Goal: Information Seeking & Learning: Learn about a topic

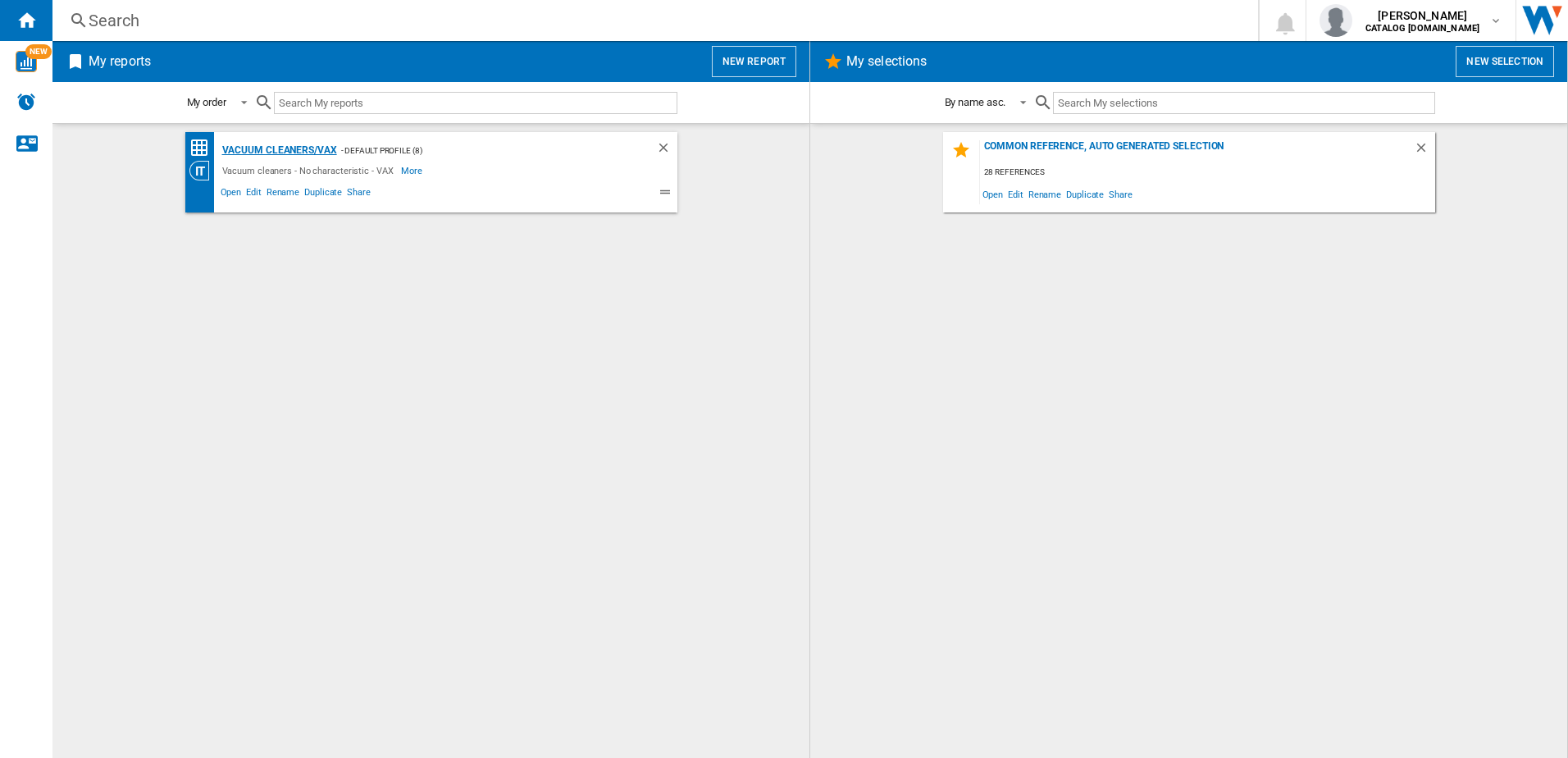
click at [273, 147] on div "Vacuum cleaners/VAX" at bounding box center [278, 150] width 119 height 20
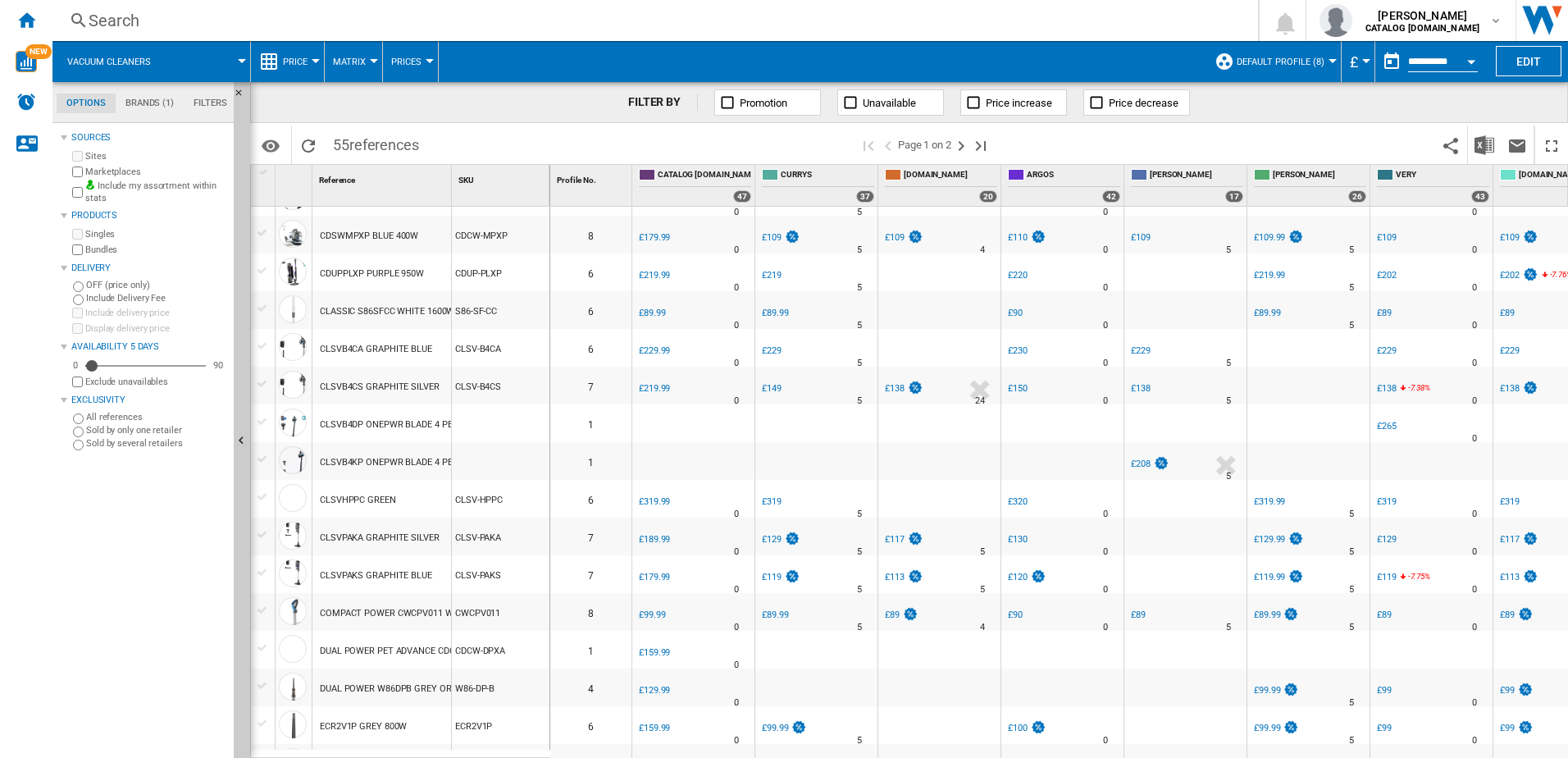
scroll to position [48, 0]
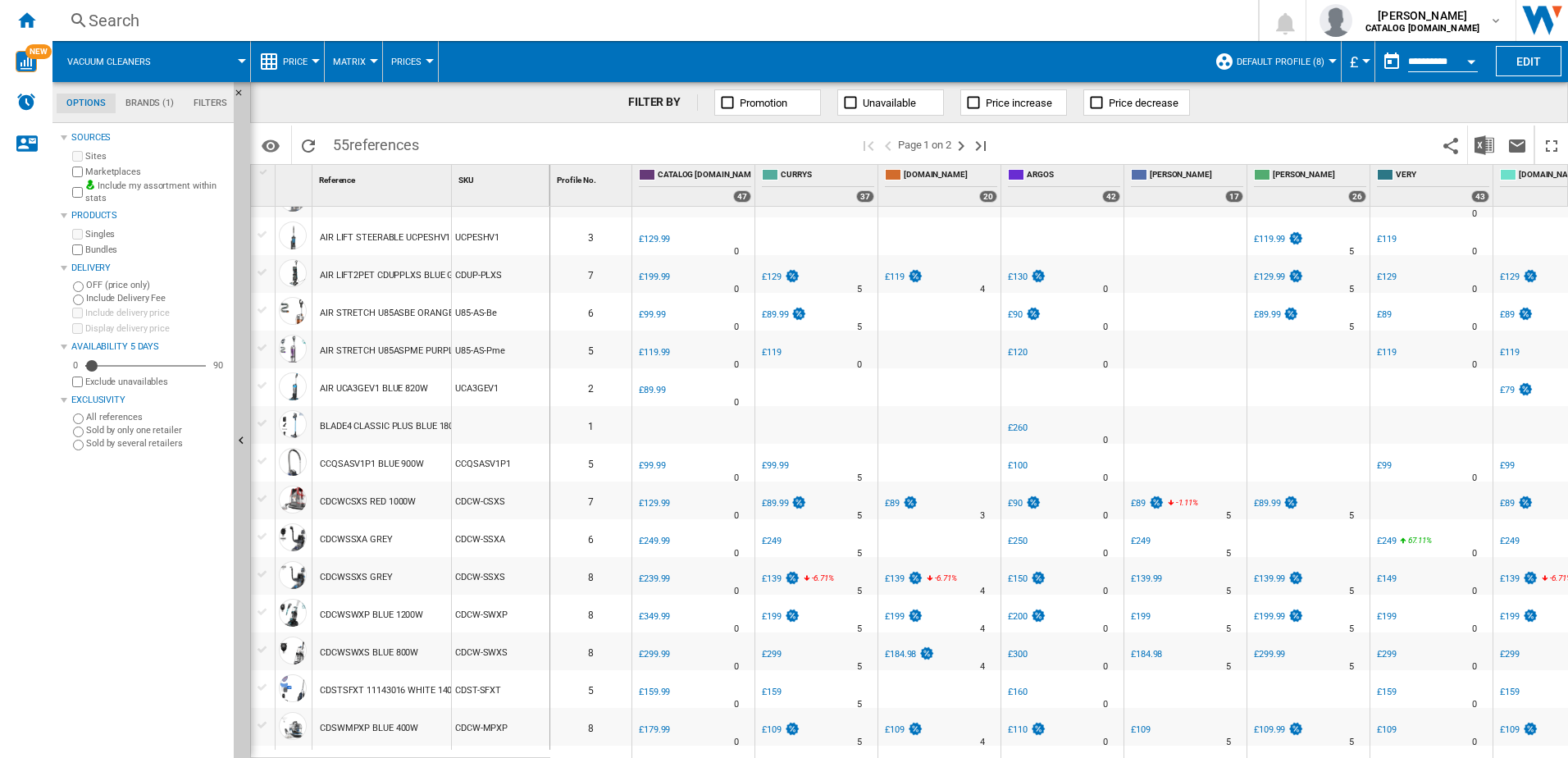
click at [392, 352] on div "AIR STRETCH U85ASPME PURPLE 840W" at bounding box center [401, 351] width 163 height 38
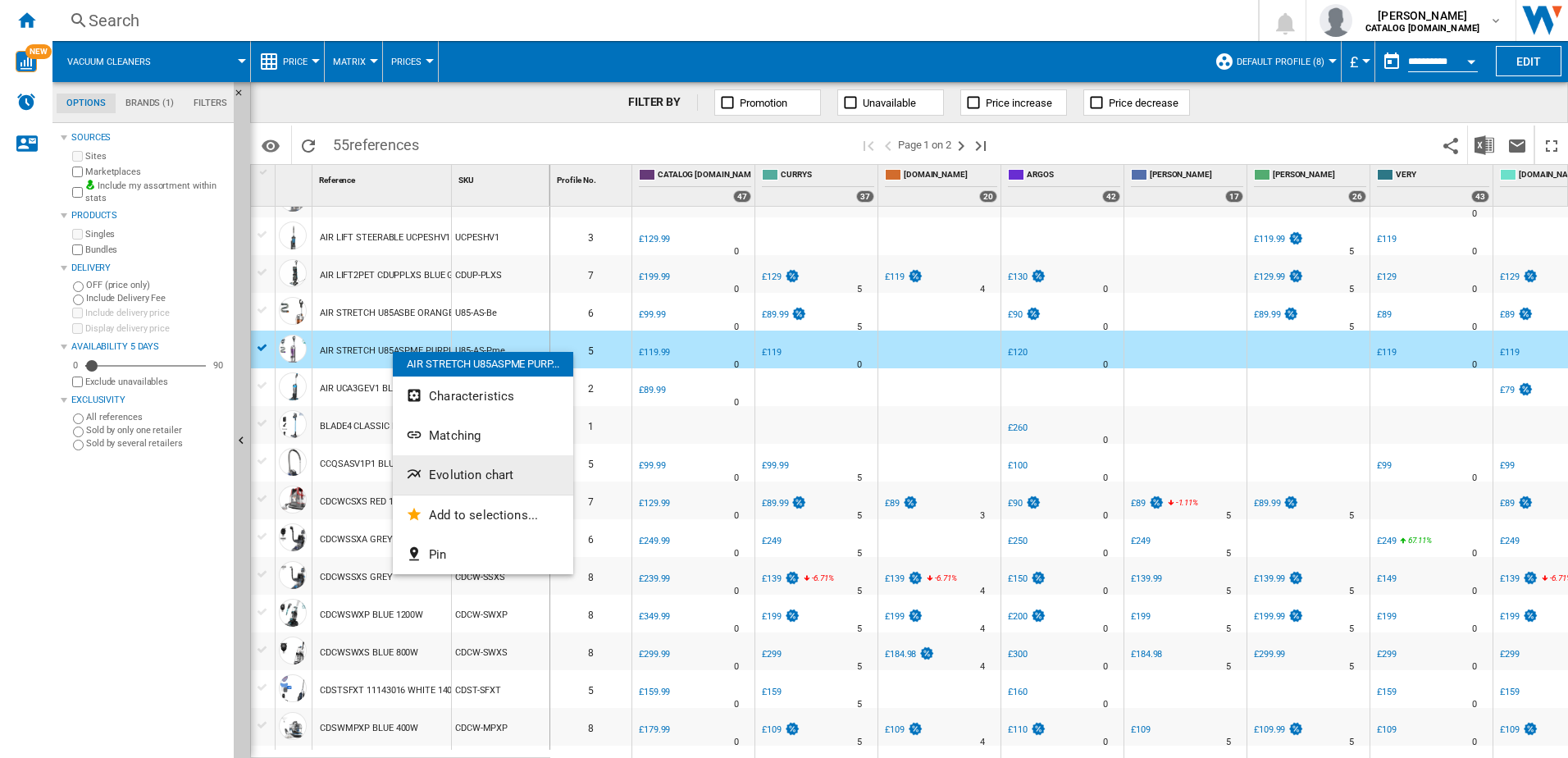
click at [426, 481] on button "Evolution chart" at bounding box center [483, 474] width 181 height 40
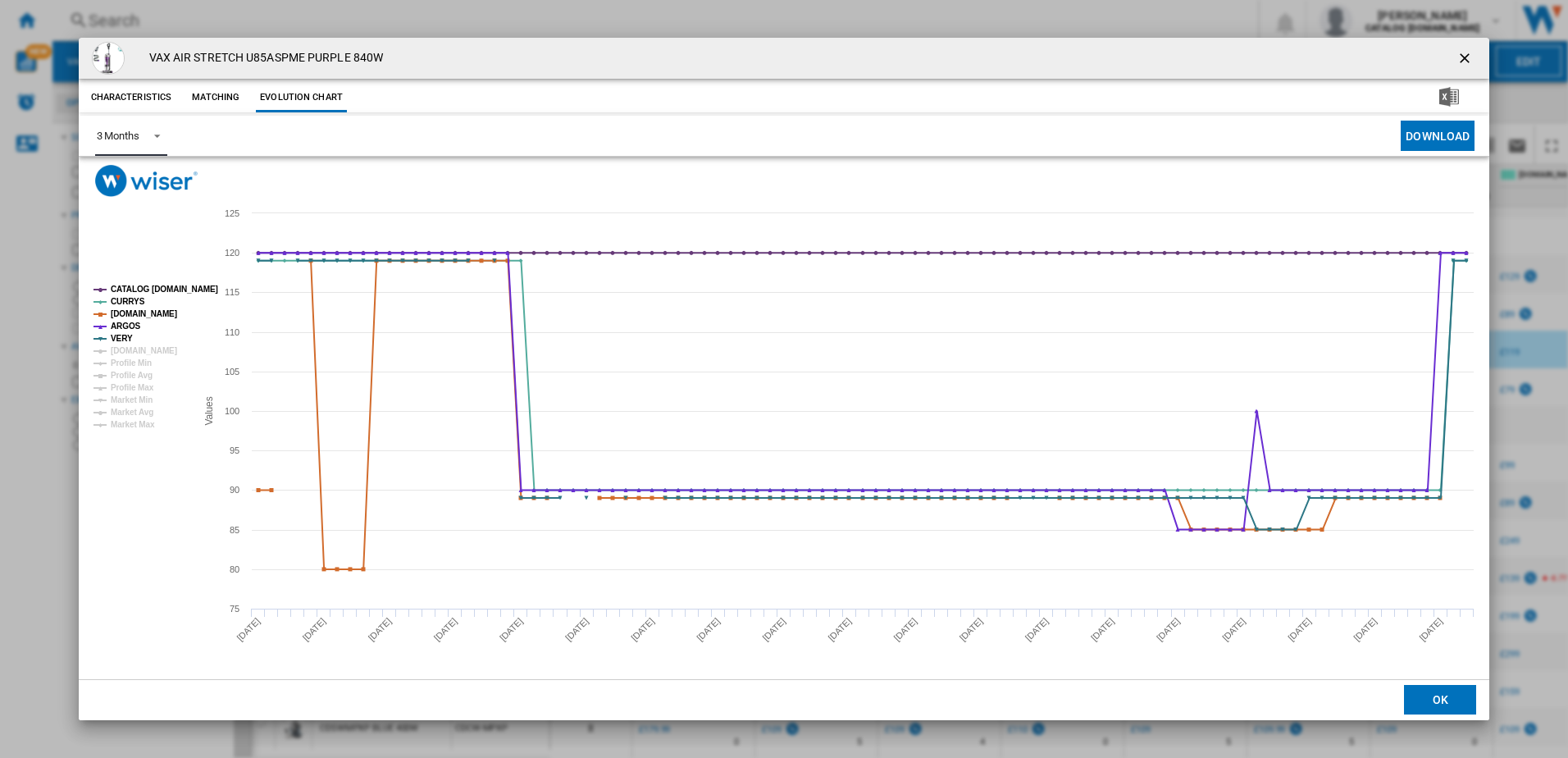
click at [153, 136] on span "Product popup" at bounding box center [153, 134] width 19 height 15
click at [137, 183] on div "6 Months" at bounding box center [118, 175] width 43 height 15
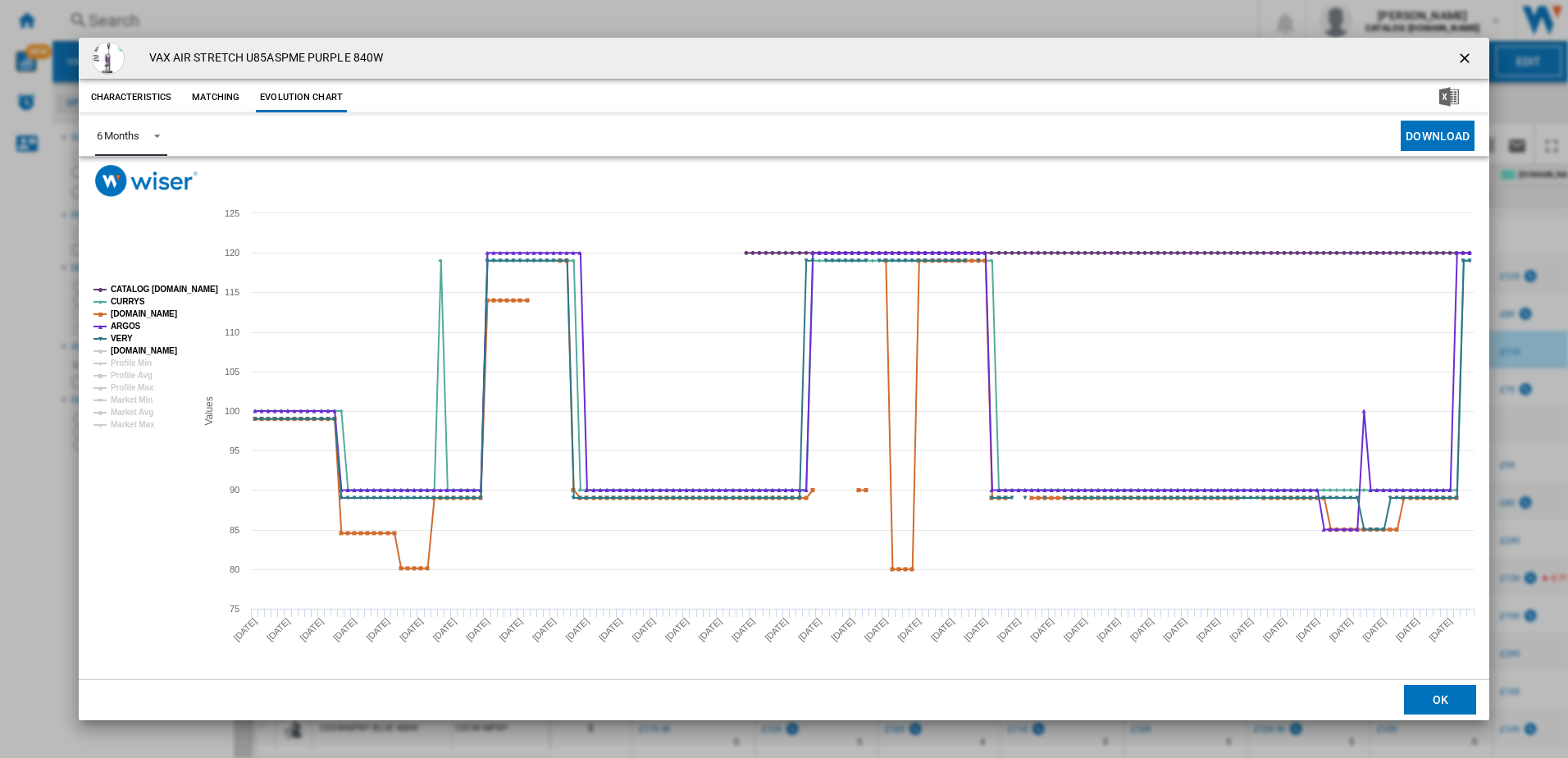
click at [121, 347] on tspan "[DOMAIN_NAME]" at bounding box center [144, 350] width 66 height 9
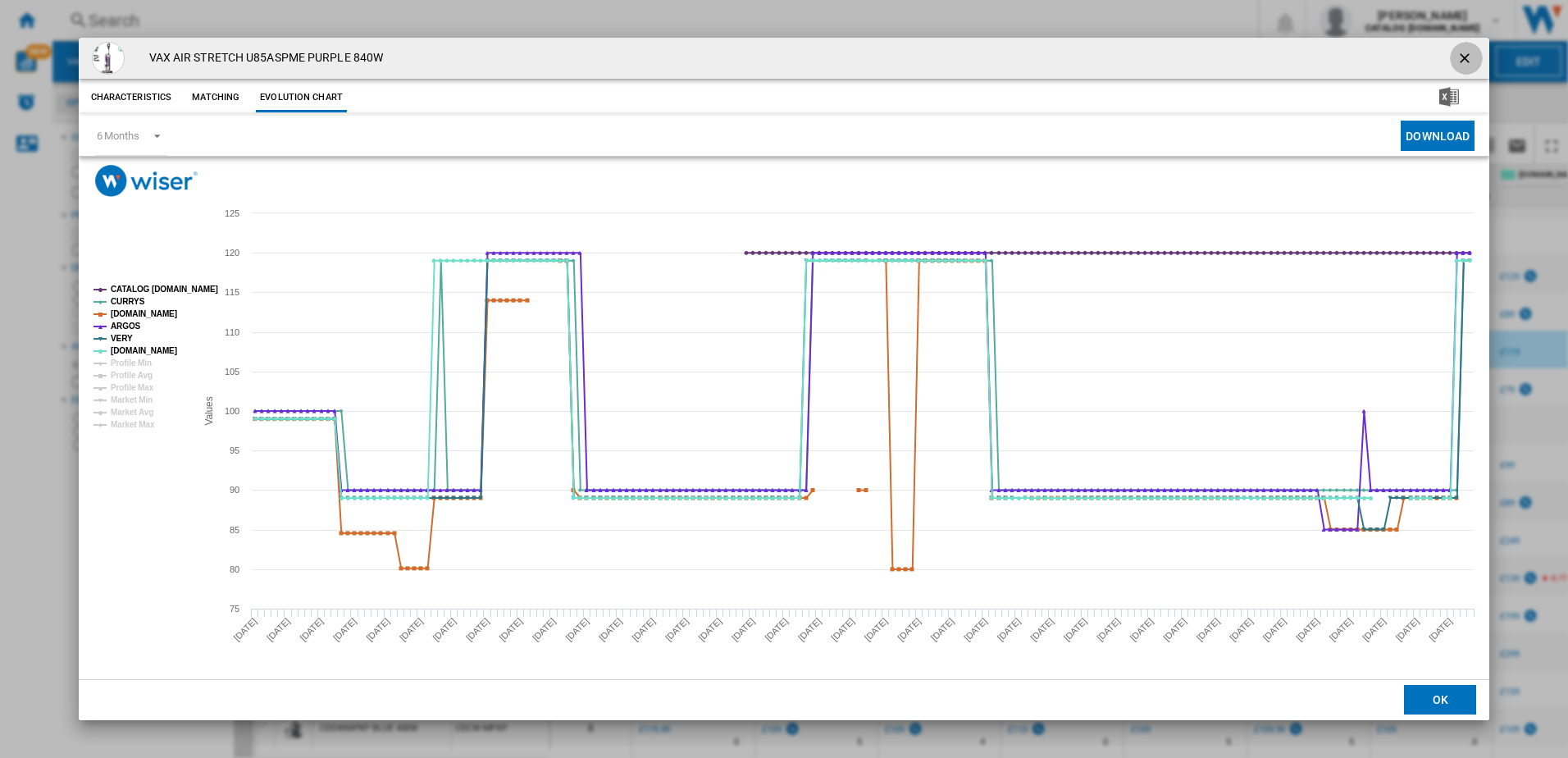
drag, startPoint x: 1456, startPoint y: 61, endPoint x: 1192, endPoint y: 80, distance: 264.7
click at [1457, 61] on ng-md-icon "getI18NText('BUTTONS.CLOSE_DIALOG')" at bounding box center [1466, 59] width 19 height 19
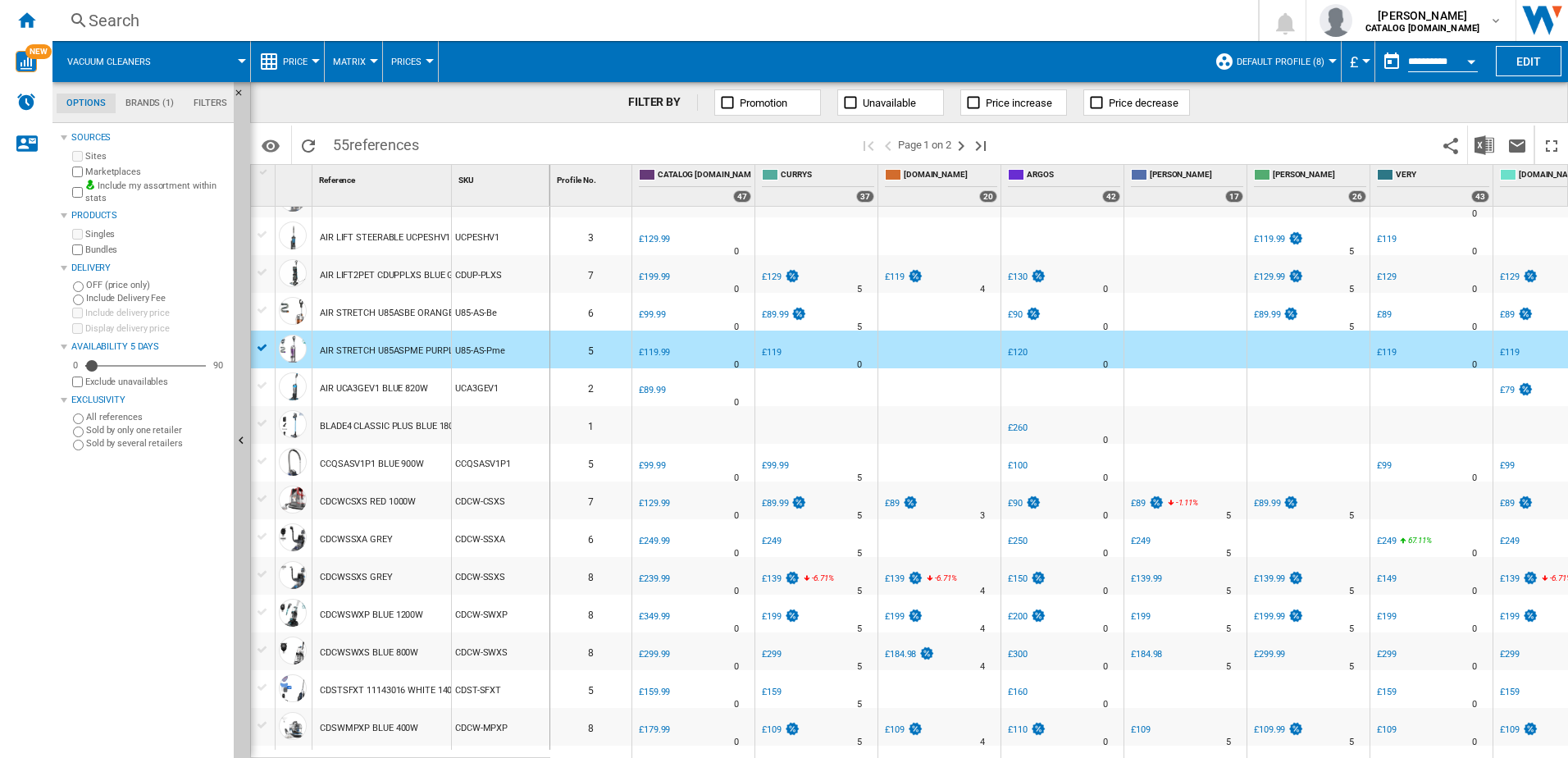
click at [389, 422] on div "BLADE4 CLASSIC PLUS BLUE 1800W" at bounding box center [392, 426] width 147 height 38
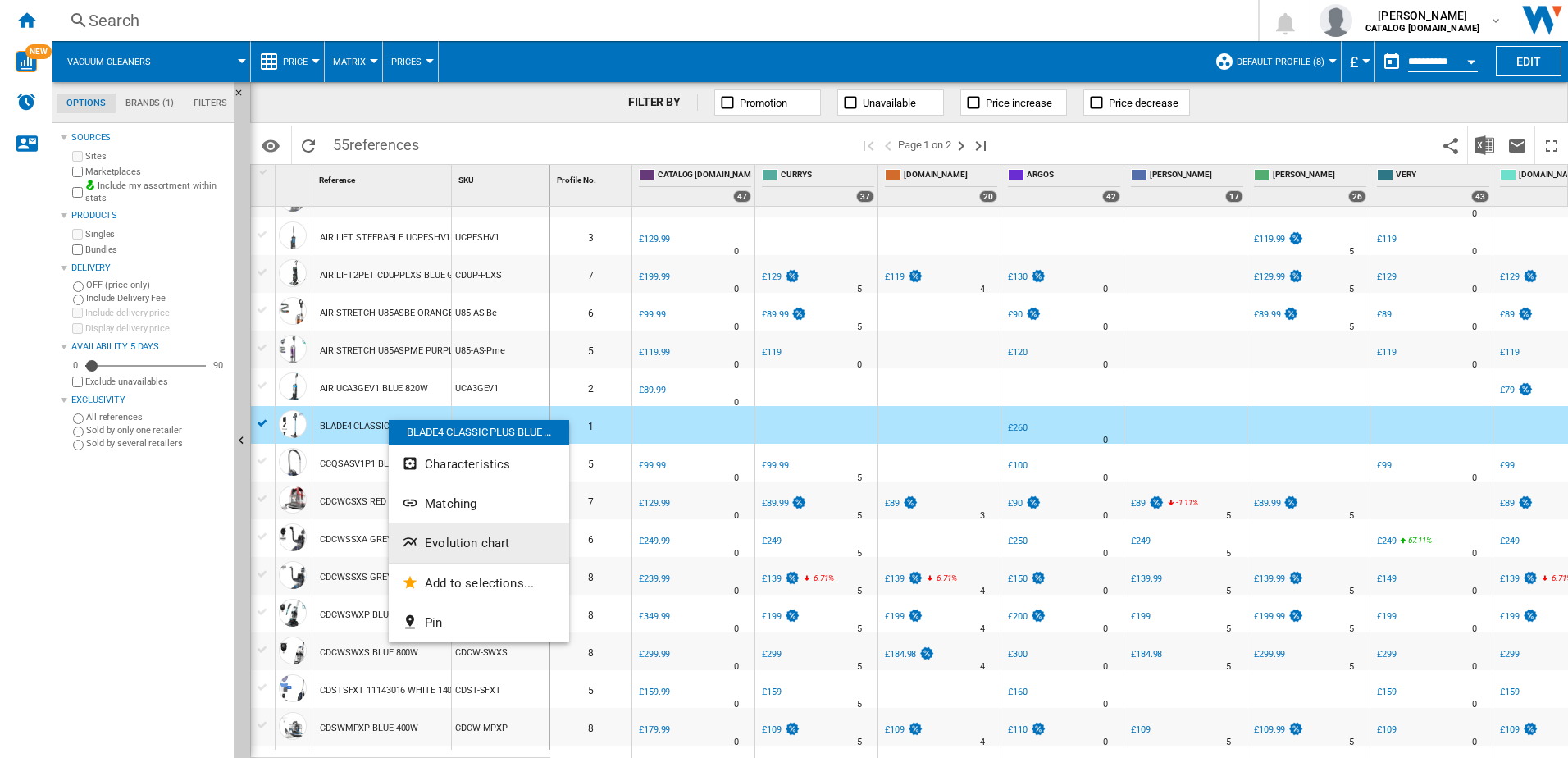
click at [458, 539] on span "Evolution chart" at bounding box center [466, 542] width 85 height 15
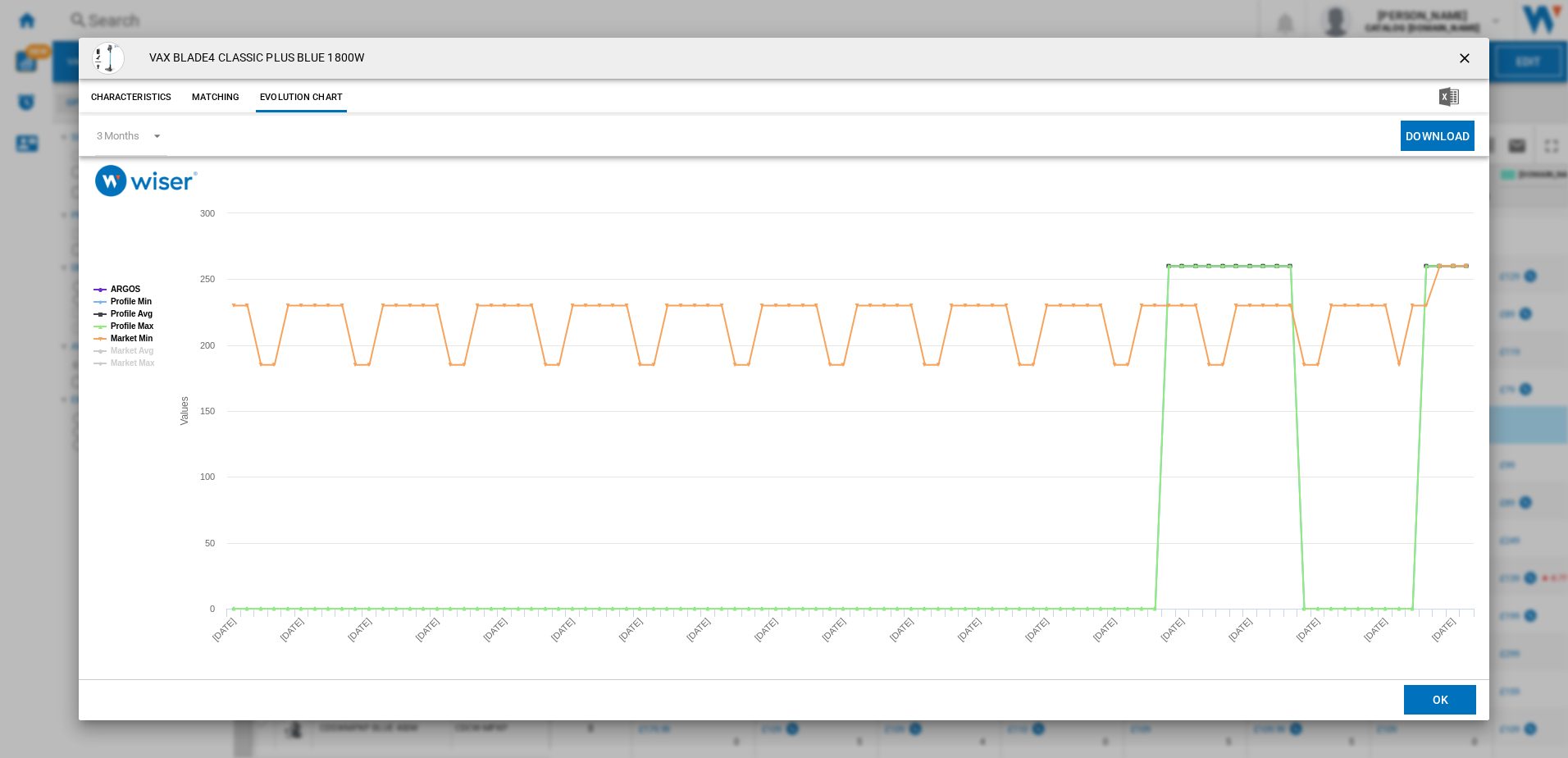
click at [1461, 58] on ng-md-icon "getI18NText('BUTTONS.CLOSE_DIALOG')" at bounding box center [1466, 59] width 19 height 19
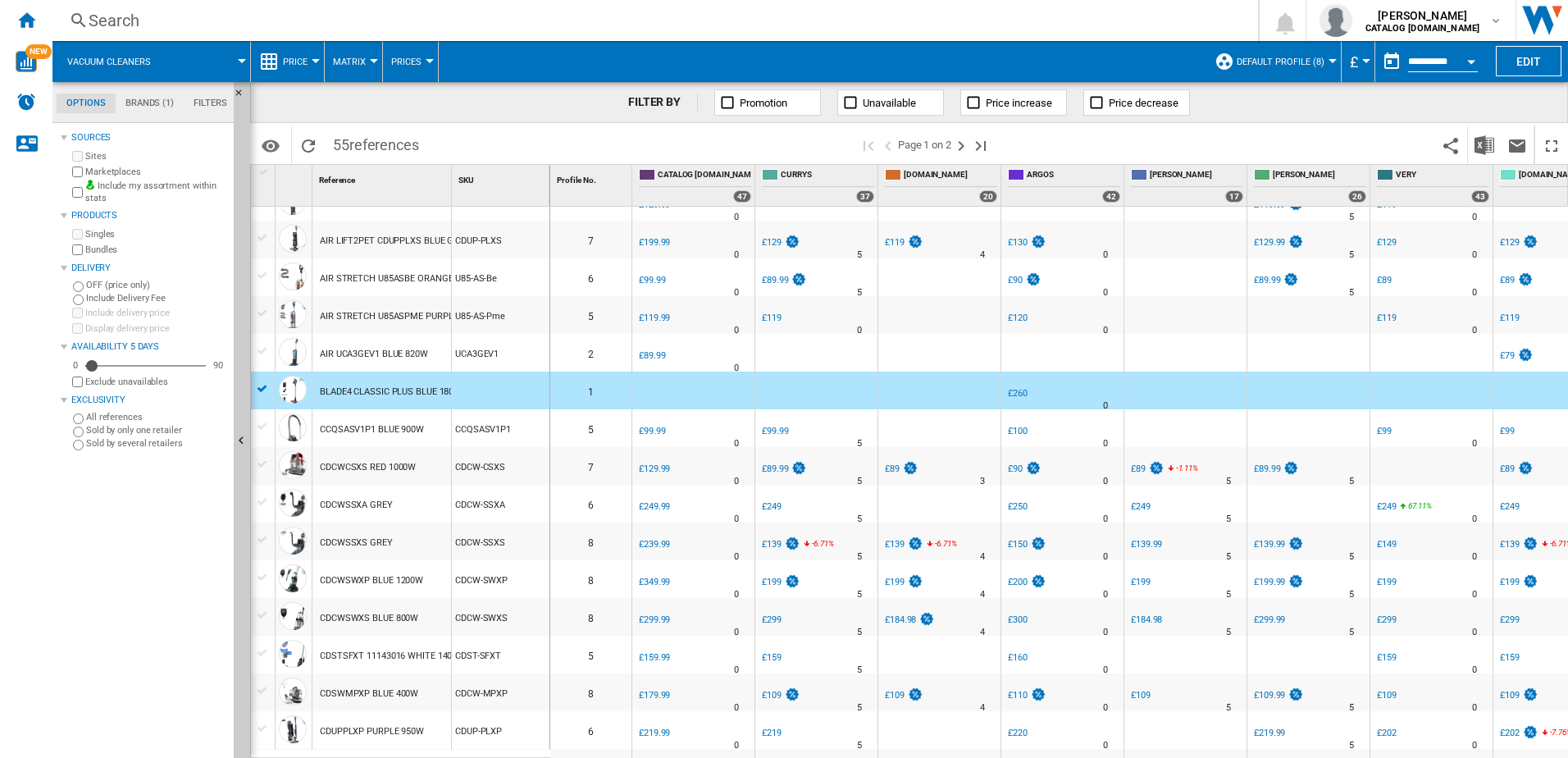
scroll to position [164, 0]
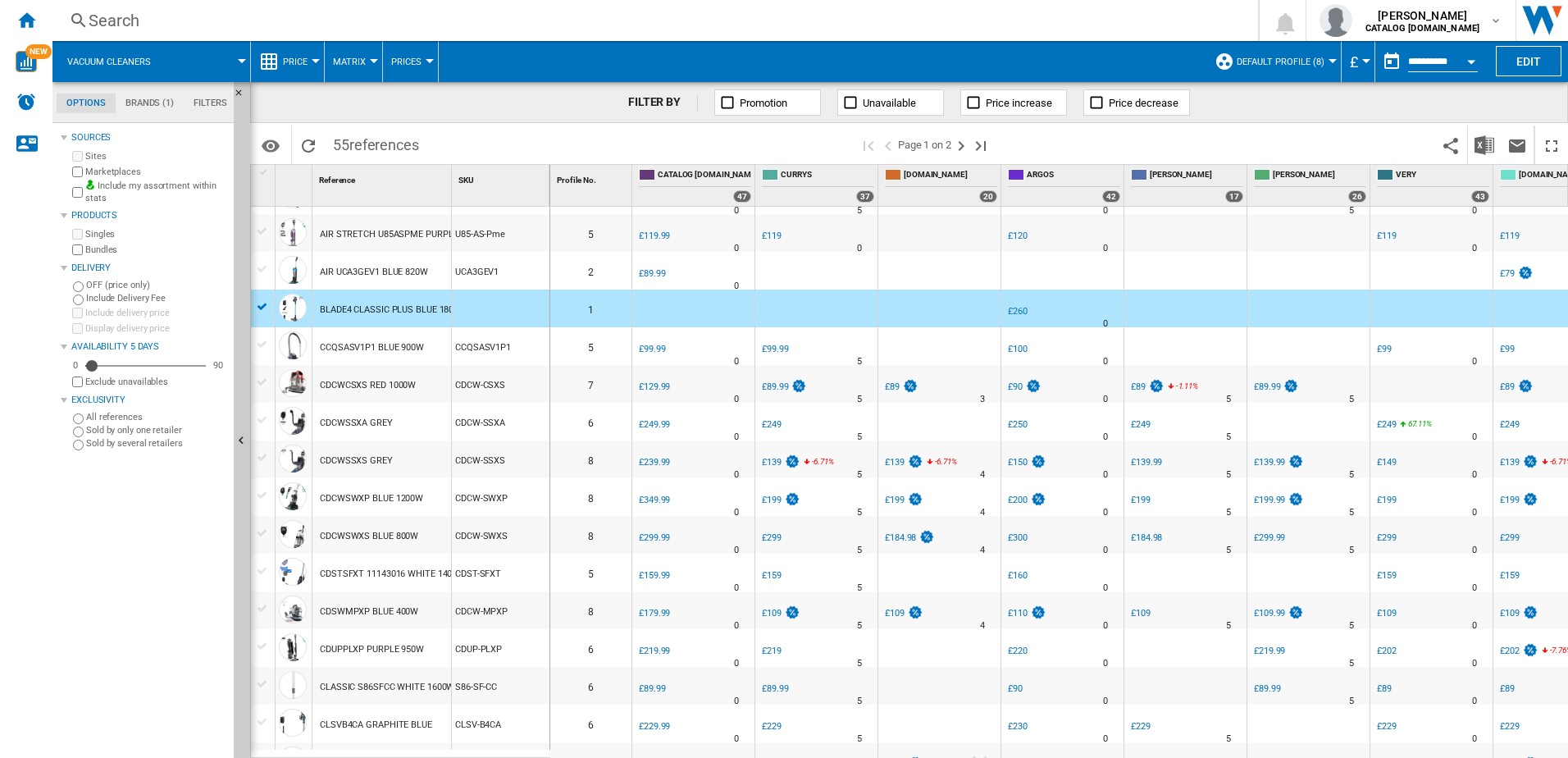
click at [407, 719] on div "CLSVB4CA GRAPHITE BLUE" at bounding box center [376, 725] width 113 height 38
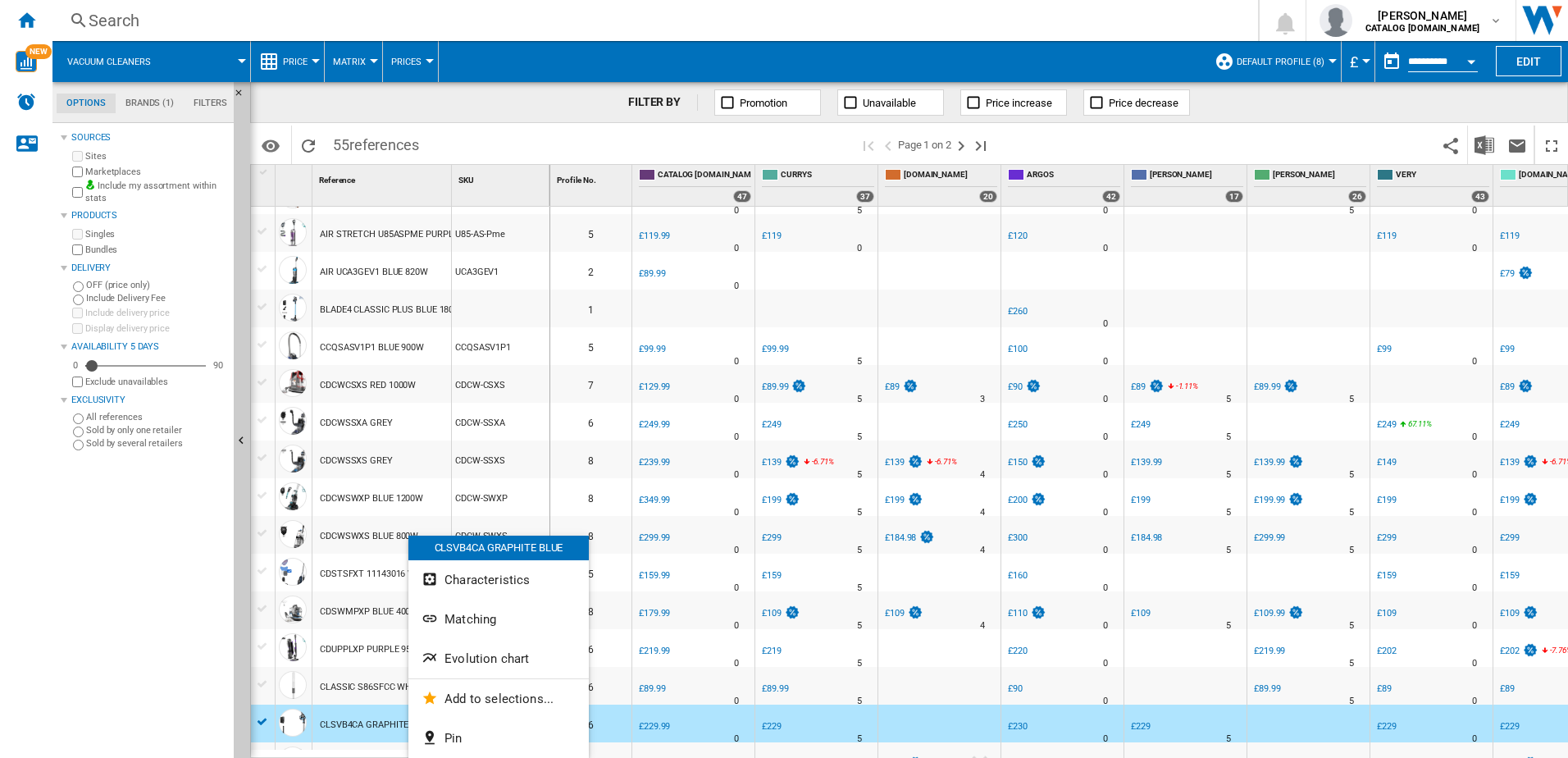
click at [460, 662] on span "Evolution chart" at bounding box center [486, 658] width 85 height 15
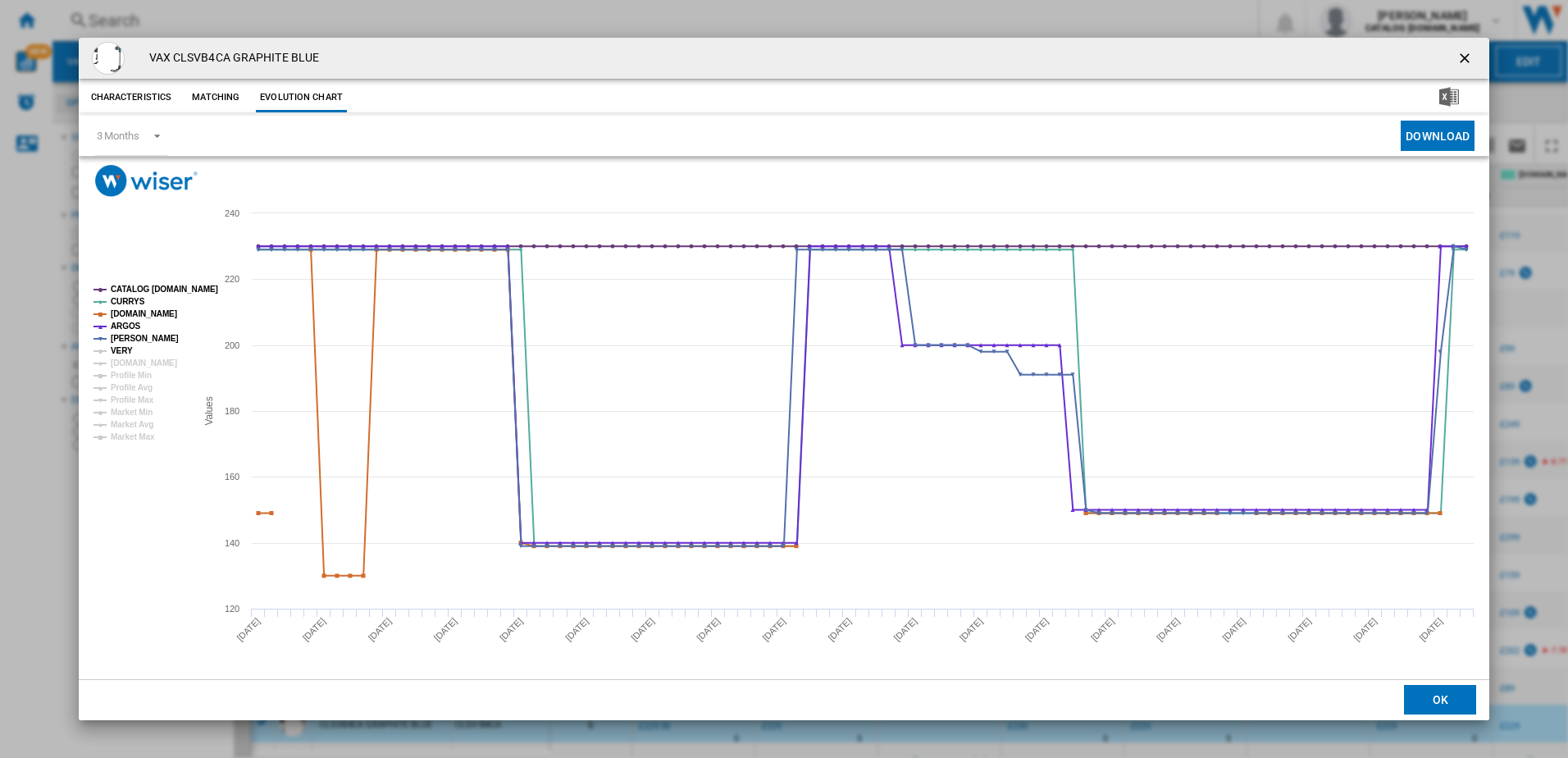
click at [122, 355] on tspan "VERY" at bounding box center [121, 350] width 22 height 9
click at [123, 361] on tspan "[DOMAIN_NAME]" at bounding box center [144, 362] width 66 height 9
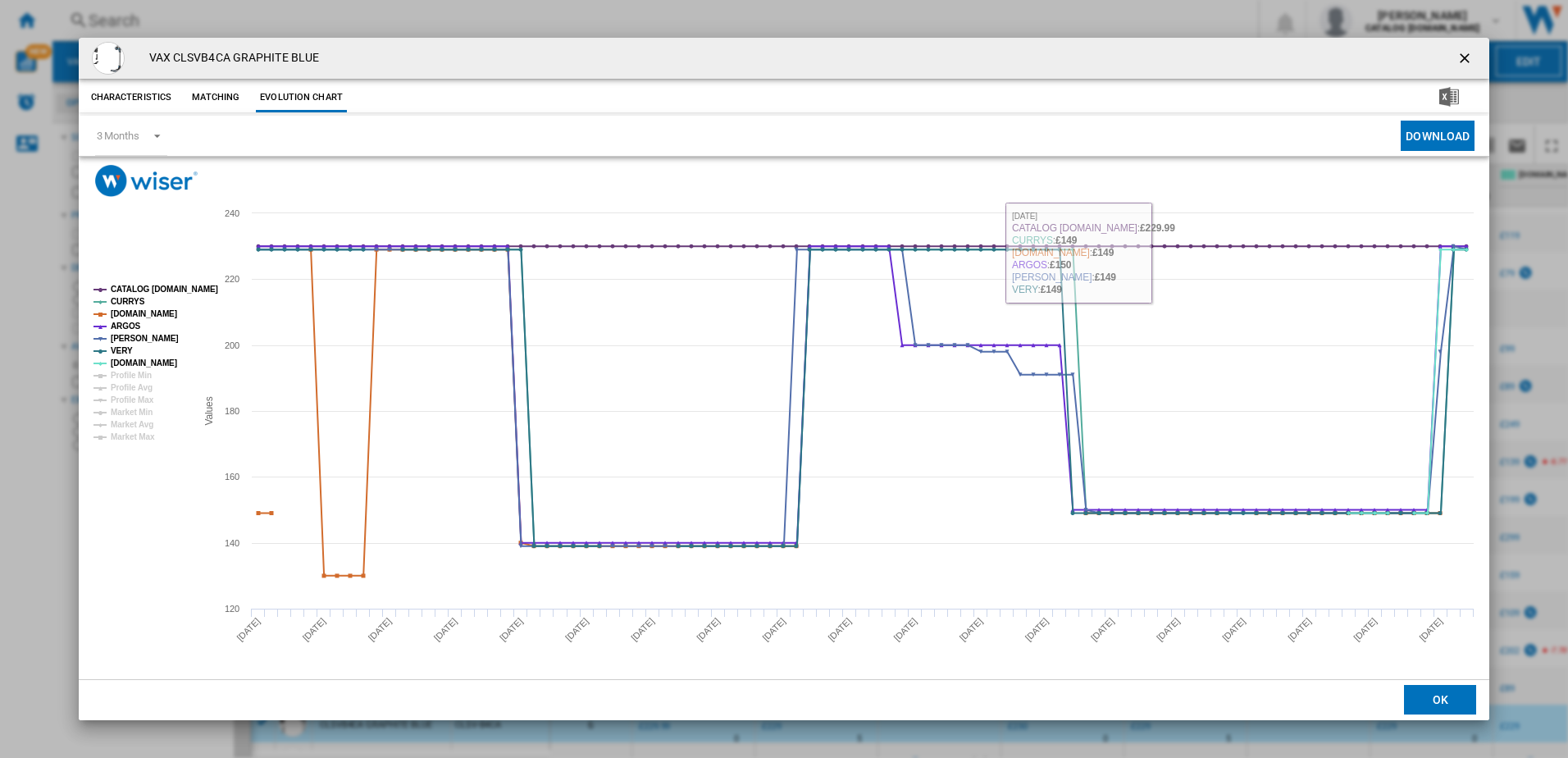
click at [1465, 66] on ng-md-icon "getI18NText('BUTTONS.CLOSE_DIALOG')" at bounding box center [1466, 59] width 19 height 19
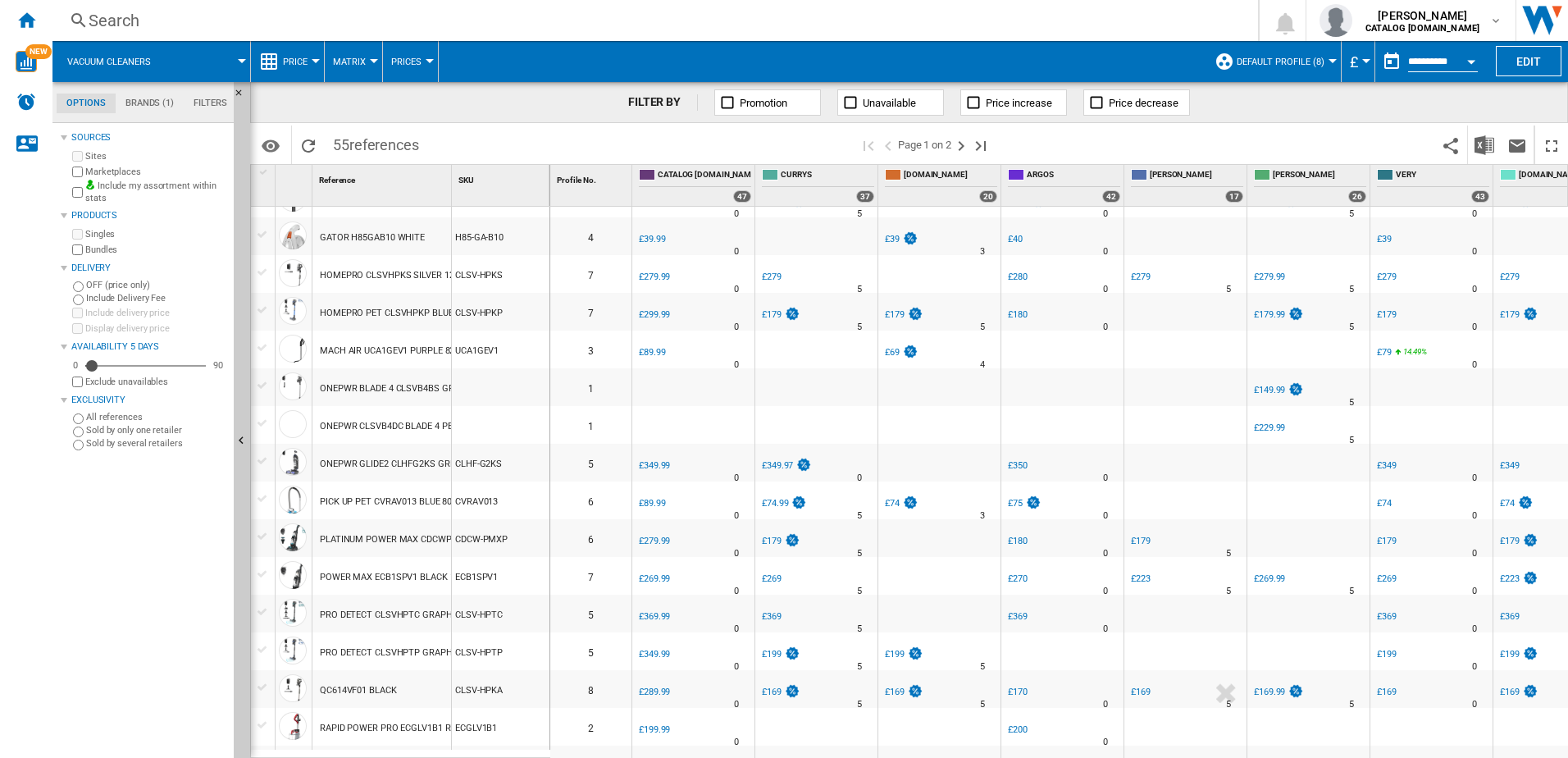
scroll to position [1360, 0]
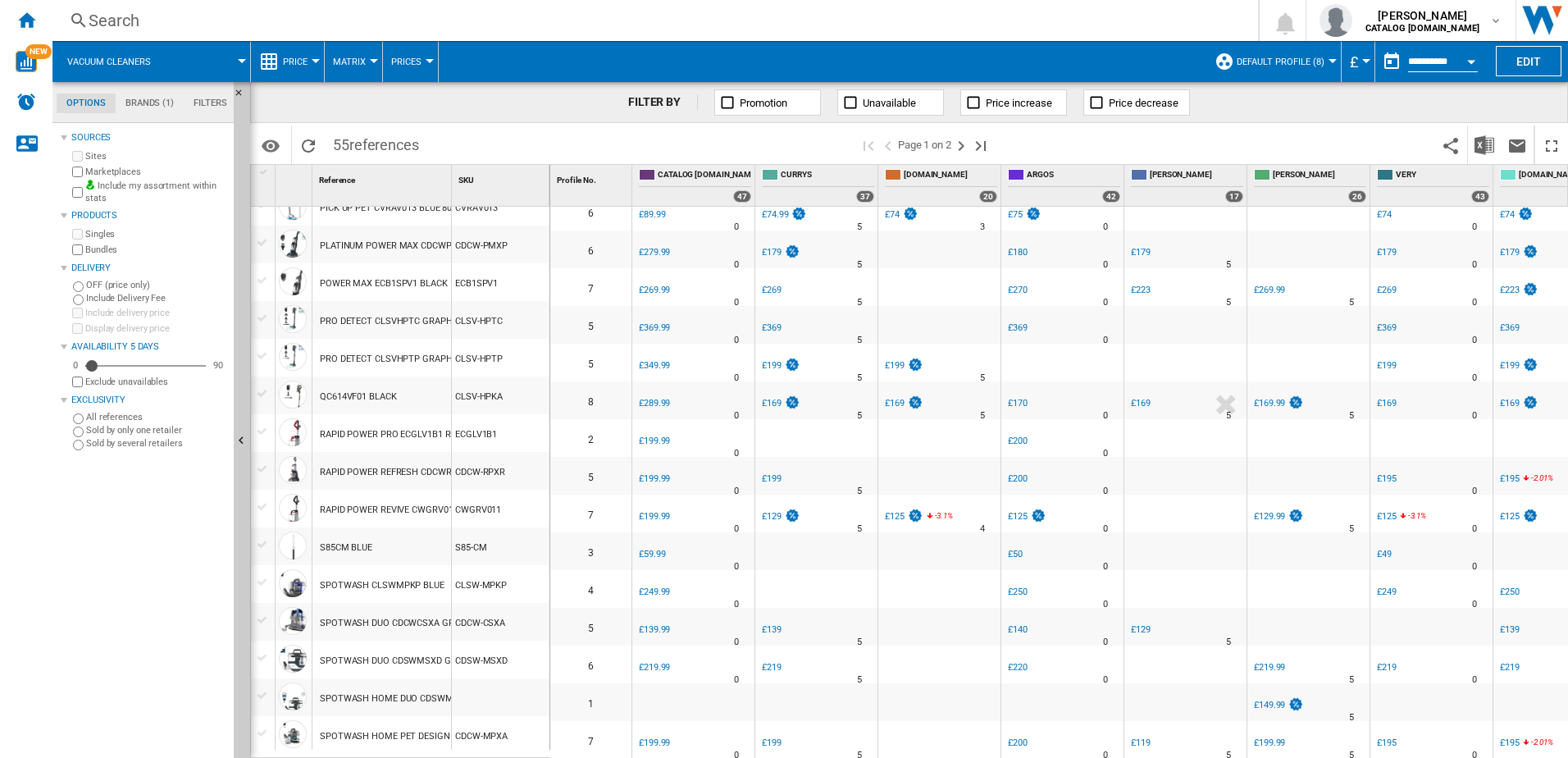
click at [393, 731] on div "SPOTWASH HOME PET DESIGN CDSWMPXA GREY" at bounding box center [424, 737] width 208 height 38
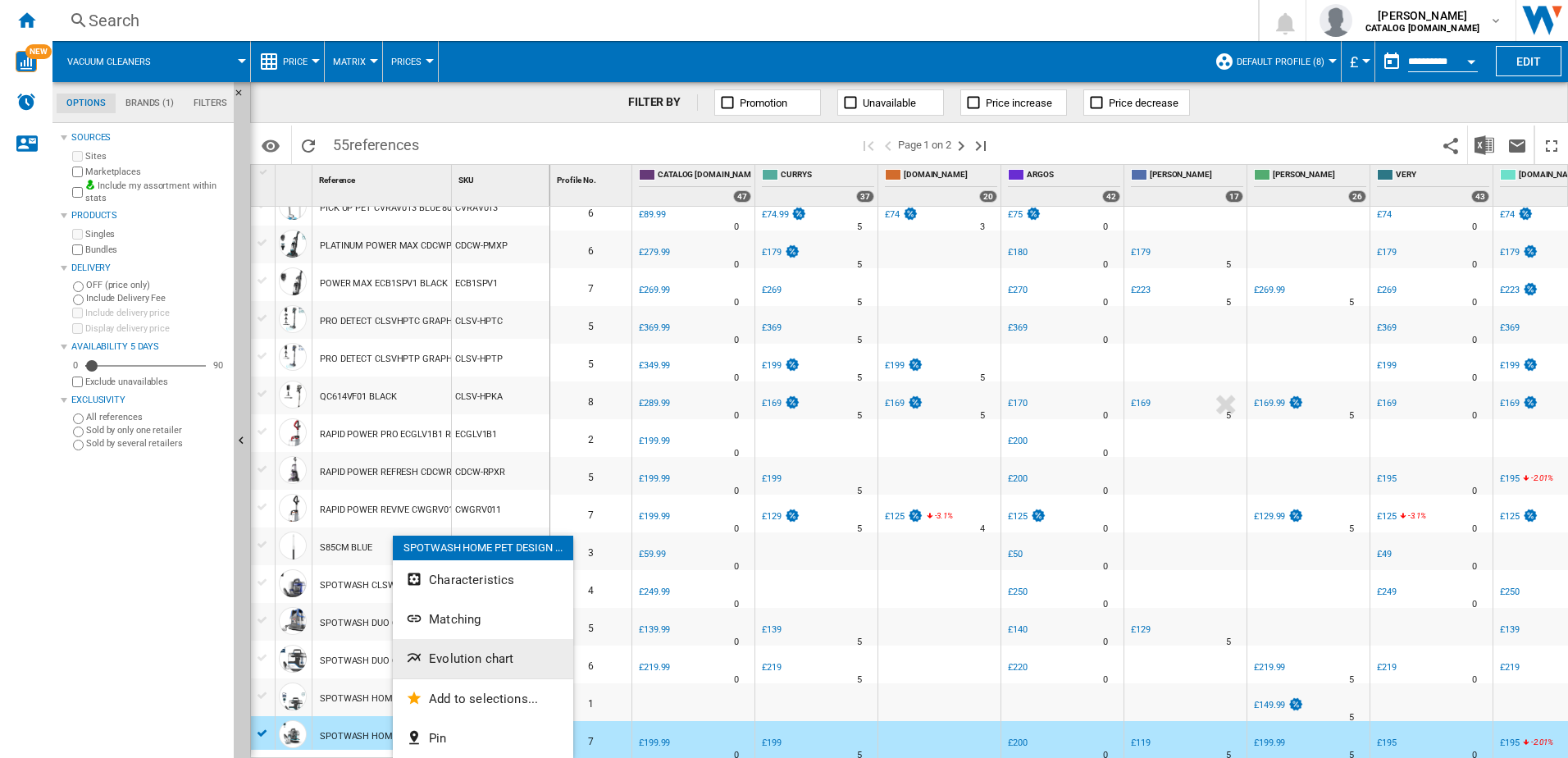
click at [458, 653] on span "Evolution chart" at bounding box center [470, 658] width 85 height 15
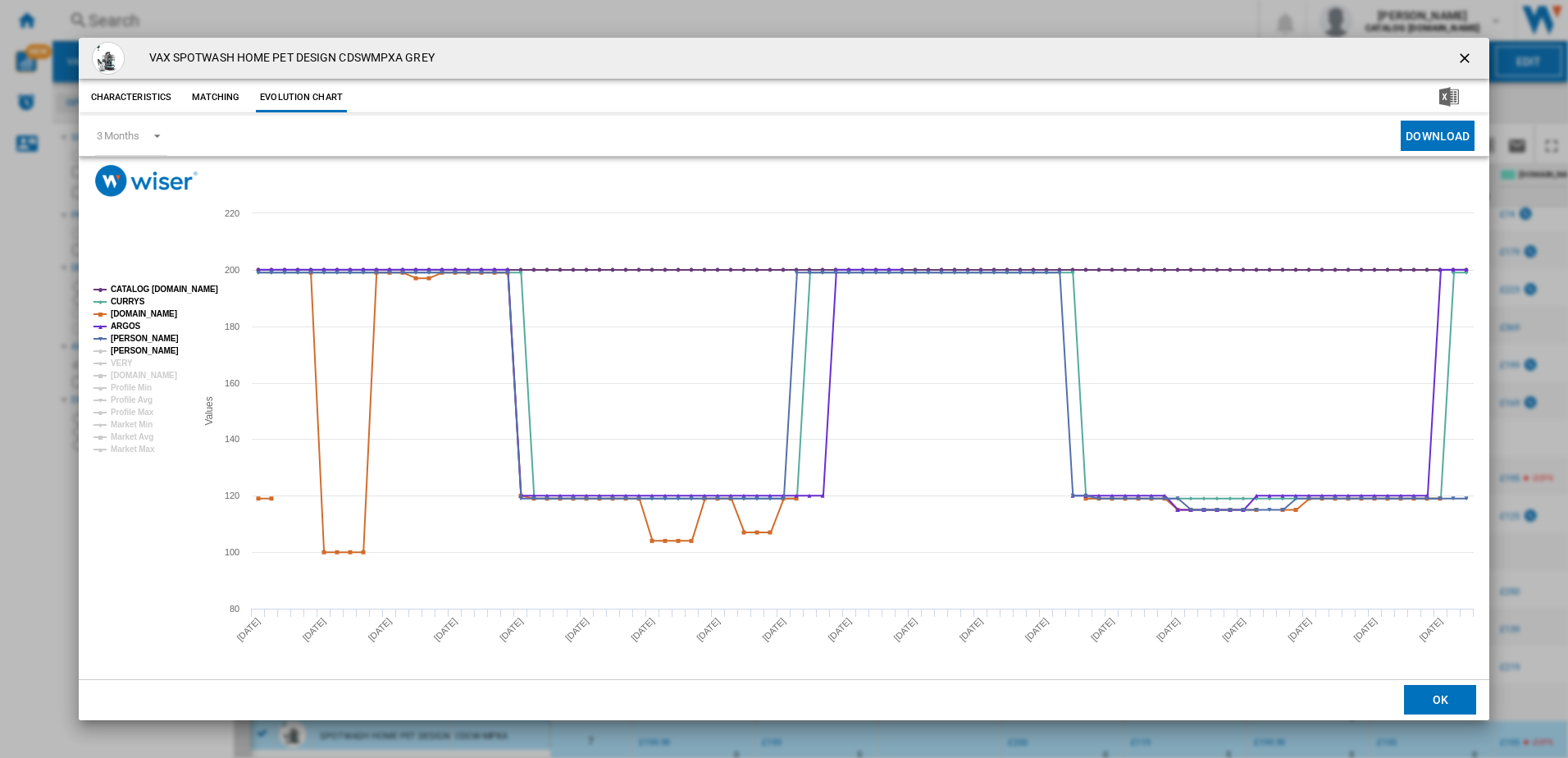
click at [114, 350] on tspan "[PERSON_NAME]" at bounding box center [145, 350] width 68 height 9
click at [115, 361] on tspan "VERY" at bounding box center [121, 362] width 22 height 9
click at [119, 373] on tspan "[DOMAIN_NAME]" at bounding box center [144, 375] width 66 height 9
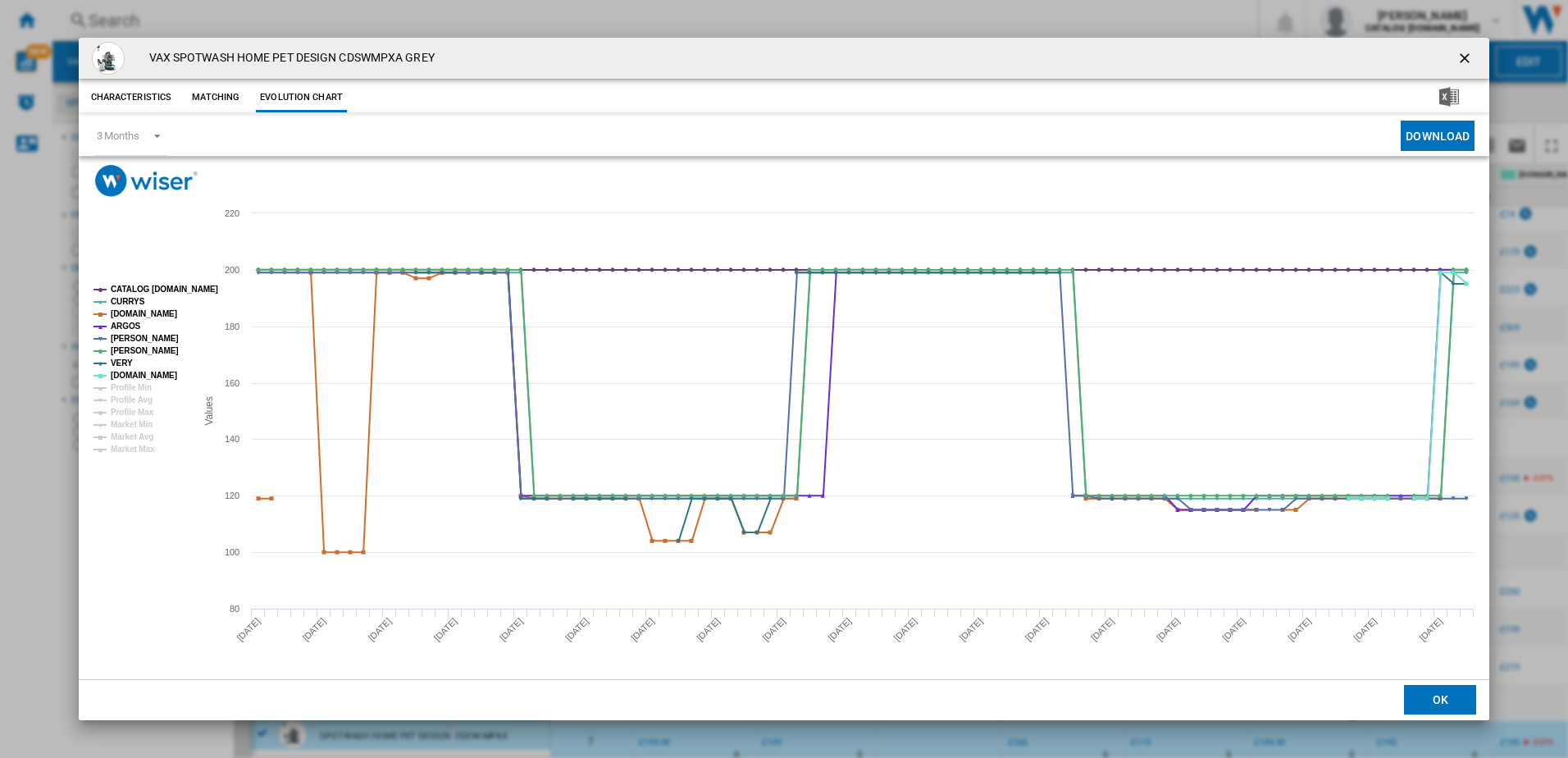
click at [1462, 64] on ng-md-icon "getI18NText('BUTTONS.CLOSE_DIALOG')" at bounding box center [1466, 59] width 19 height 19
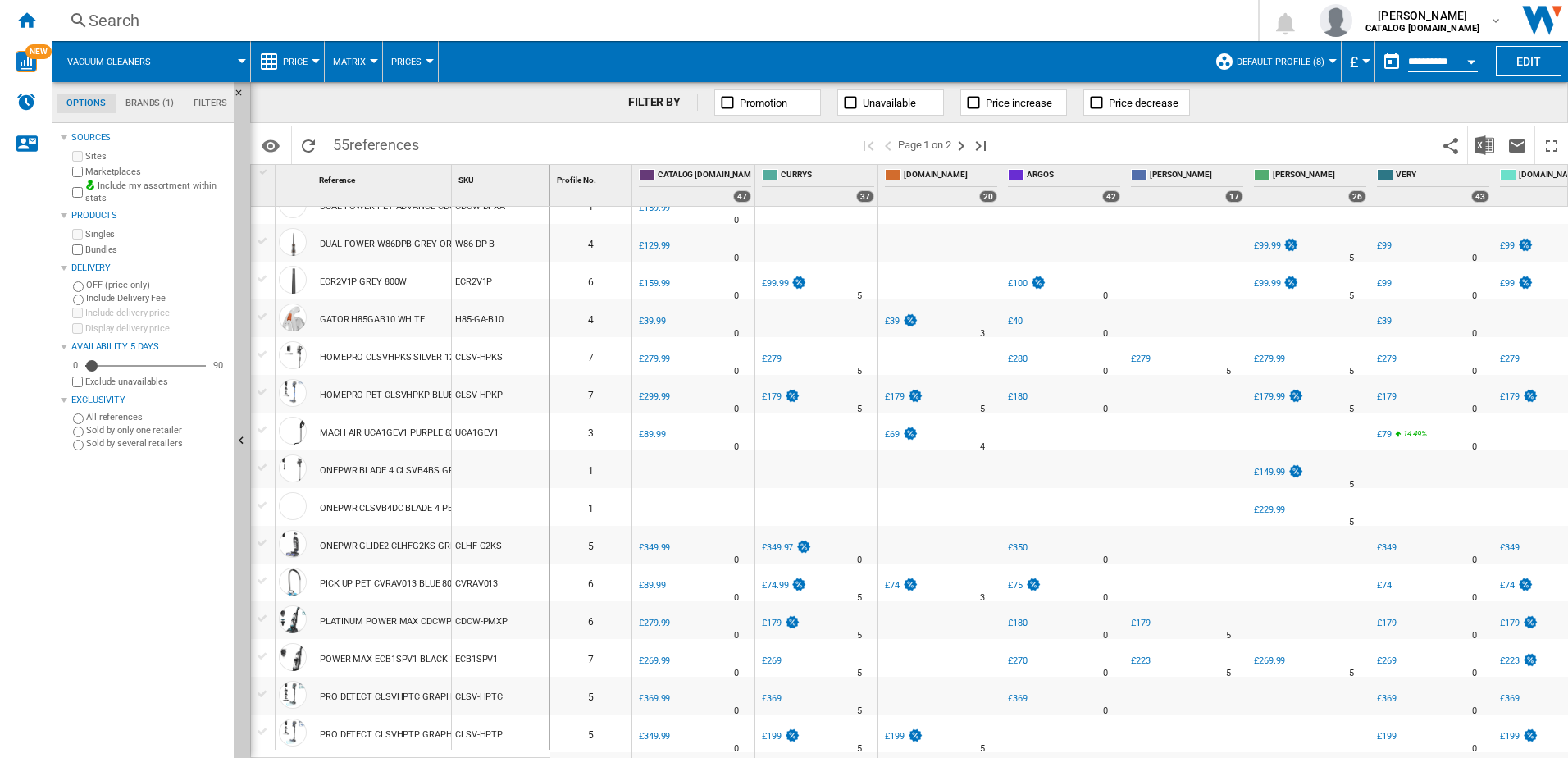
scroll to position [1312, 0]
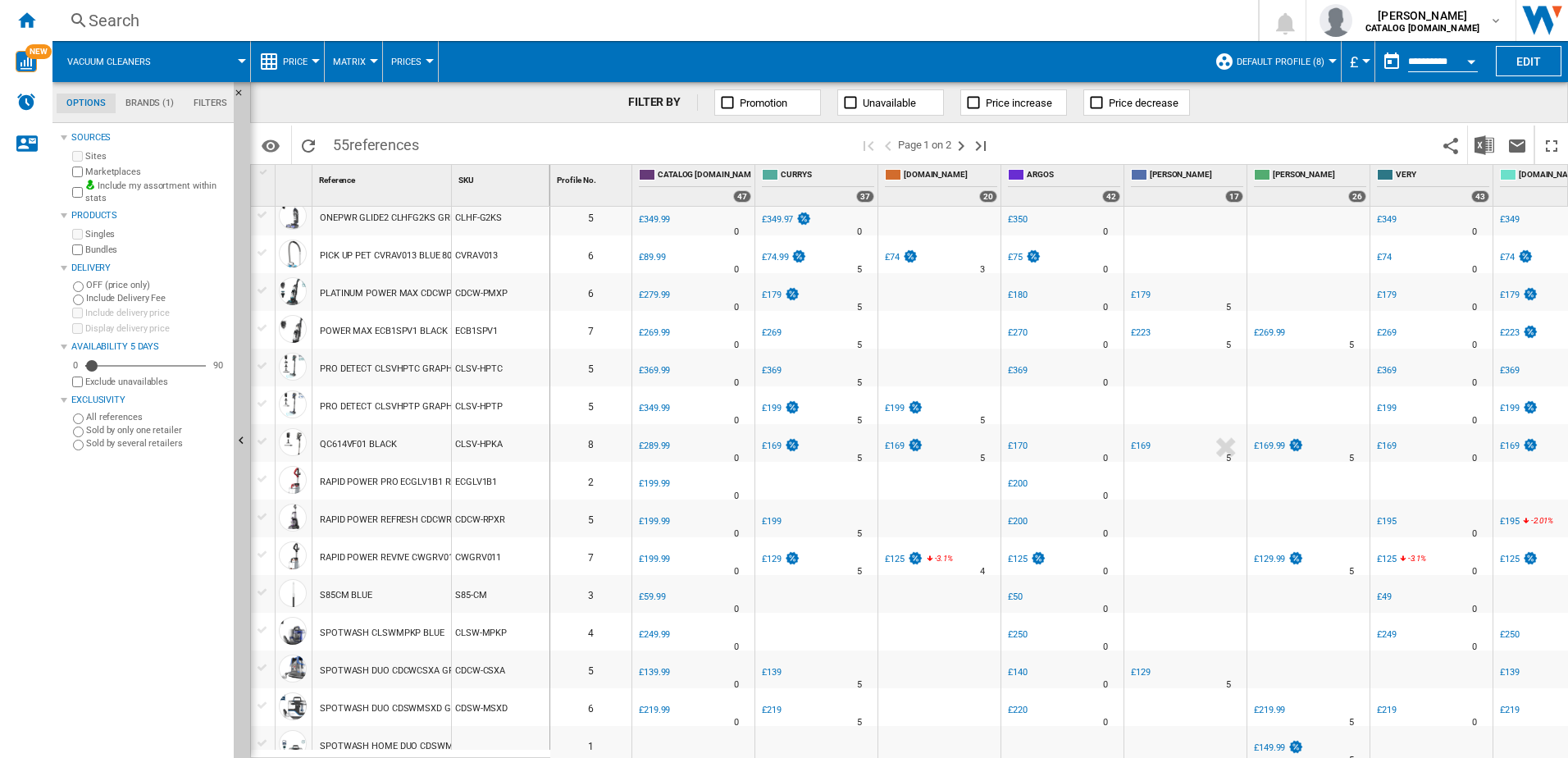
click at [396, 570] on div "RAPID POWER REVIVE CWGRV011 GREY ORANGE 1200W" at bounding box center [435, 558] width 231 height 38
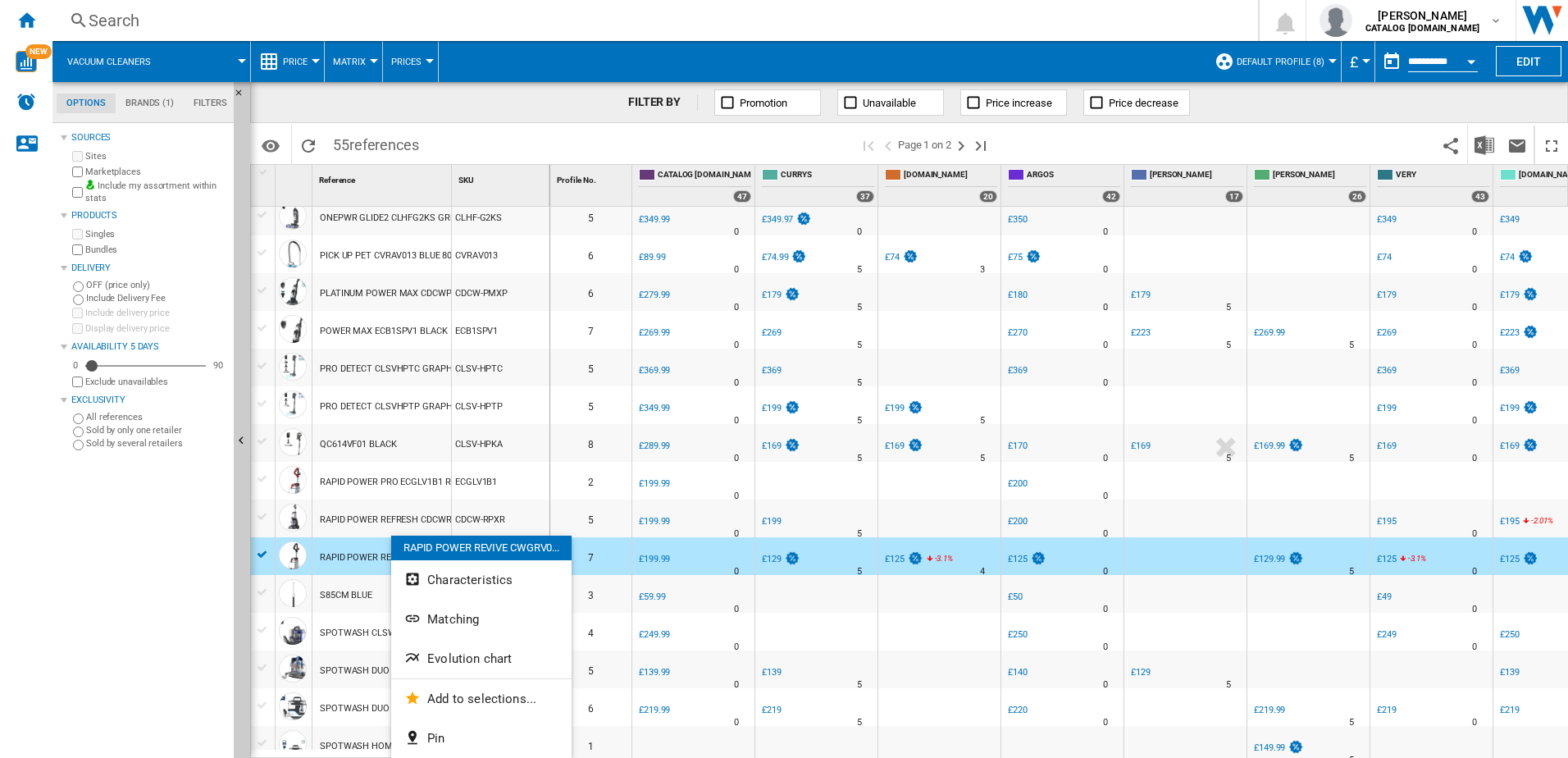
click at [347, 516] on div at bounding box center [784, 379] width 1568 height 758
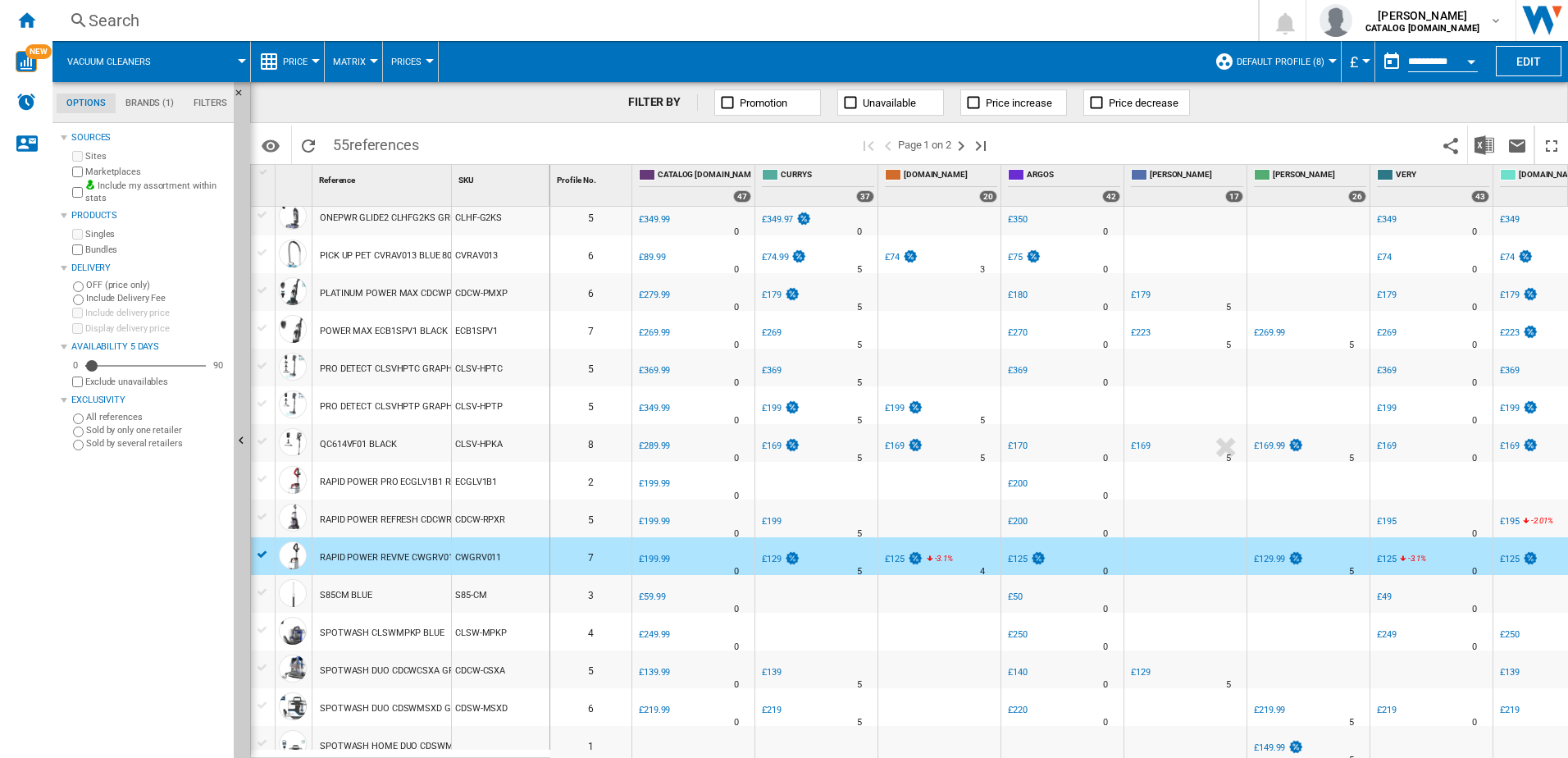
click at [403, 521] on div "RAPID POWER REFRESH CDCWRPXR PURPLE 1200W" at bounding box center [426, 520] width 213 height 38
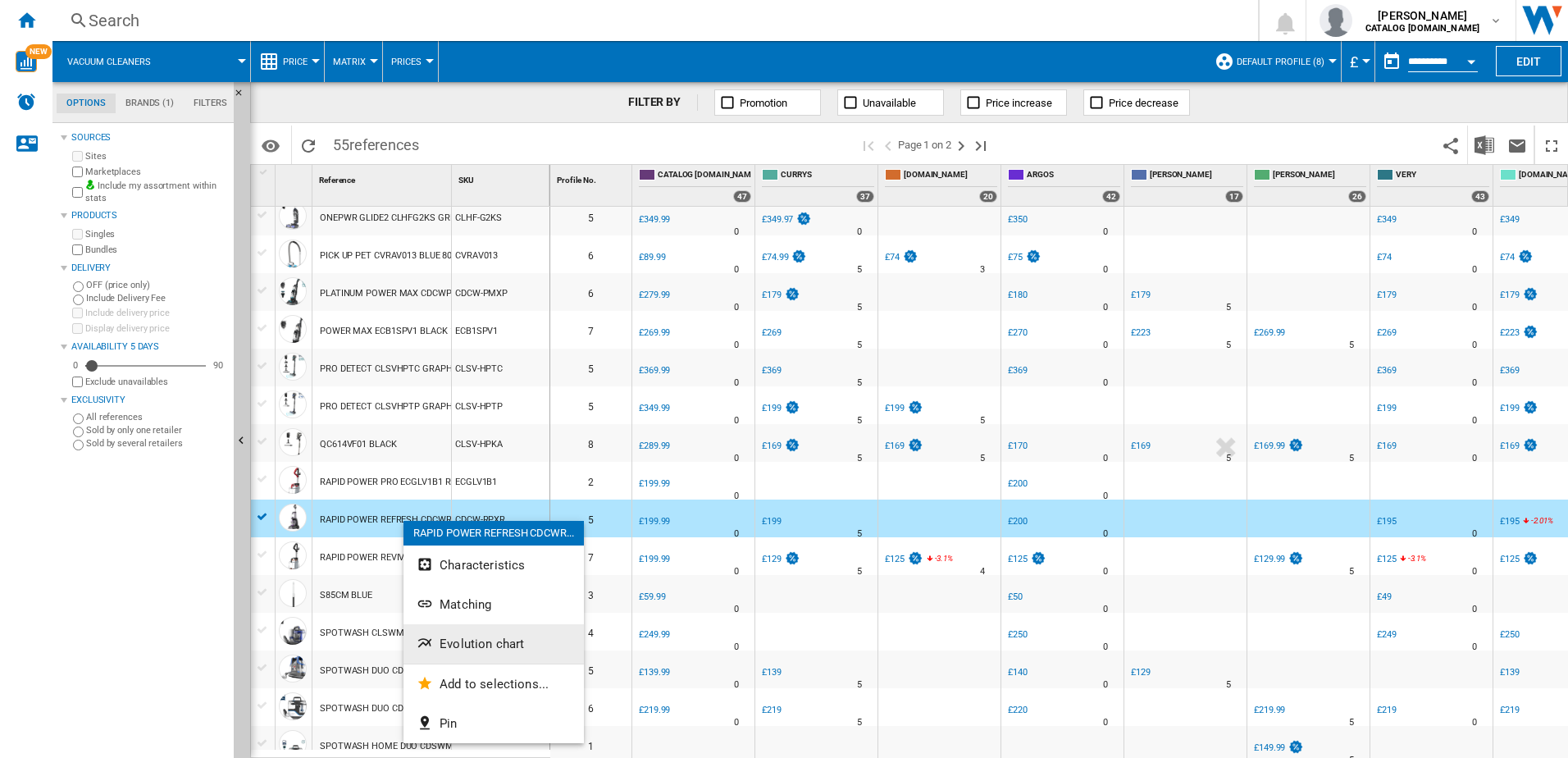
click at [429, 644] on ng-md-icon "Evolution chart" at bounding box center [426, 644] width 19 height 19
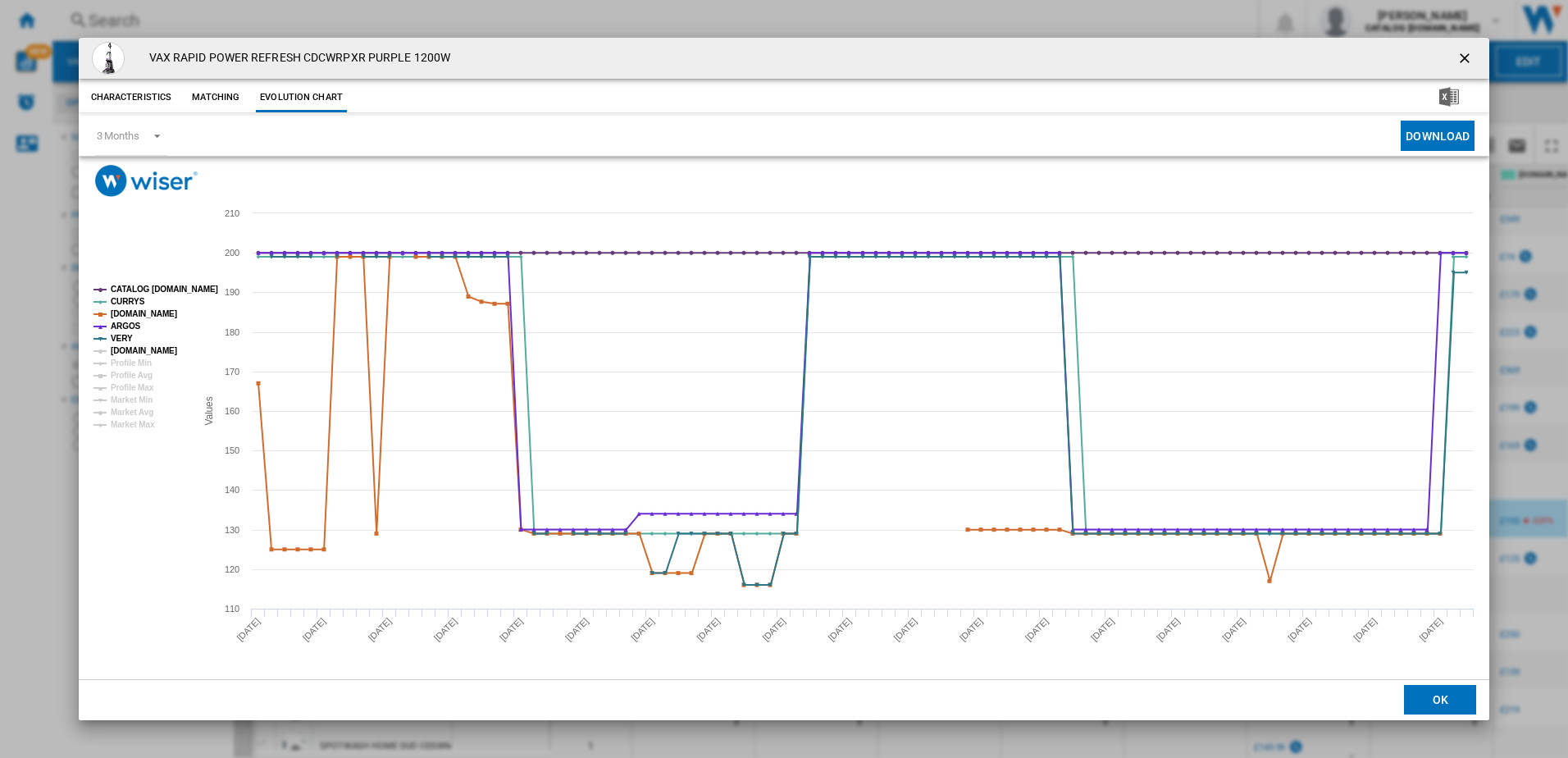
click at [130, 354] on tspan "[DOMAIN_NAME]" at bounding box center [144, 350] width 66 height 9
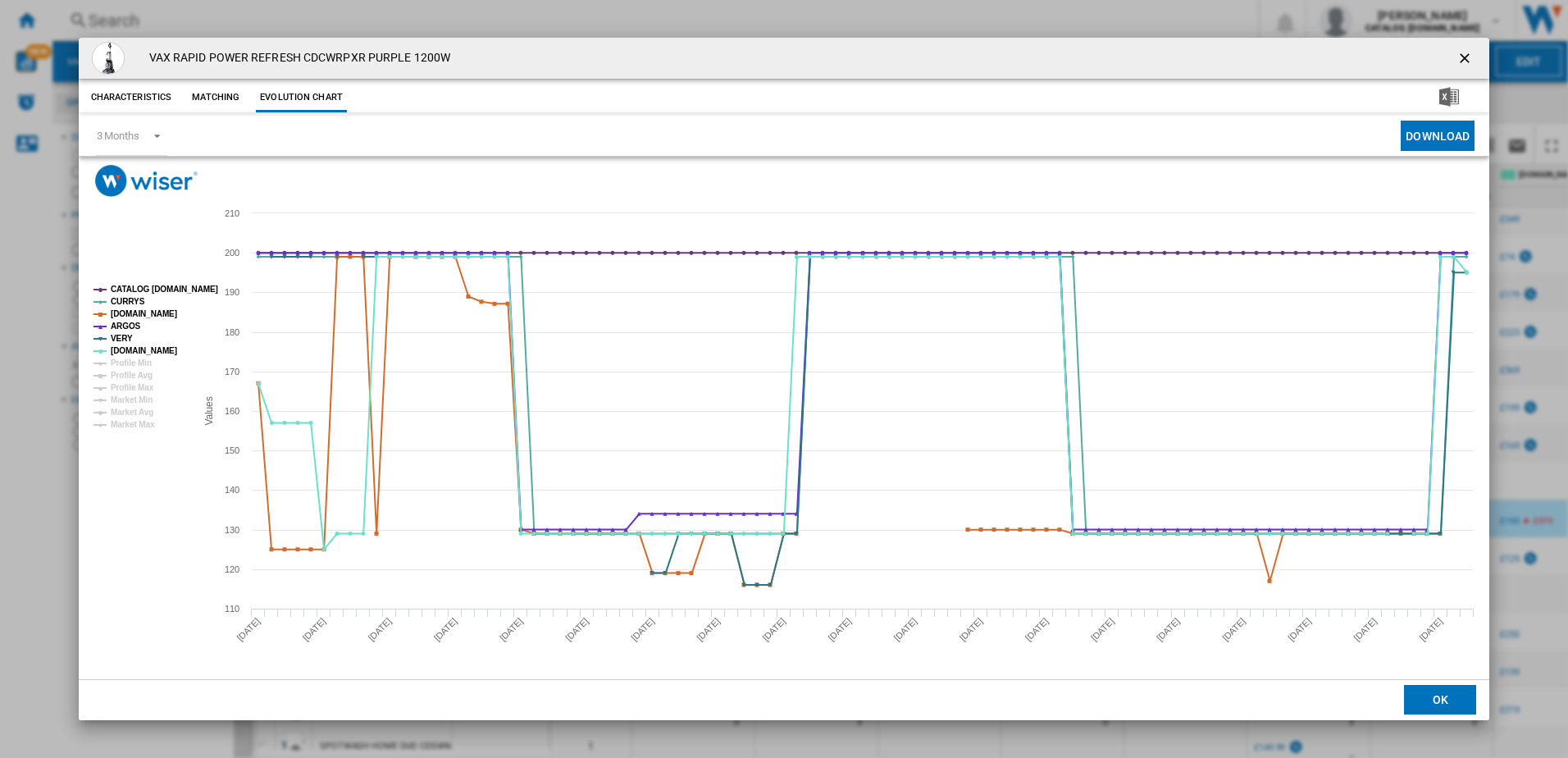
click at [1468, 54] on ng-md-icon "getI18NText('BUTTONS.CLOSE_DIALOG')" at bounding box center [1466, 59] width 19 height 19
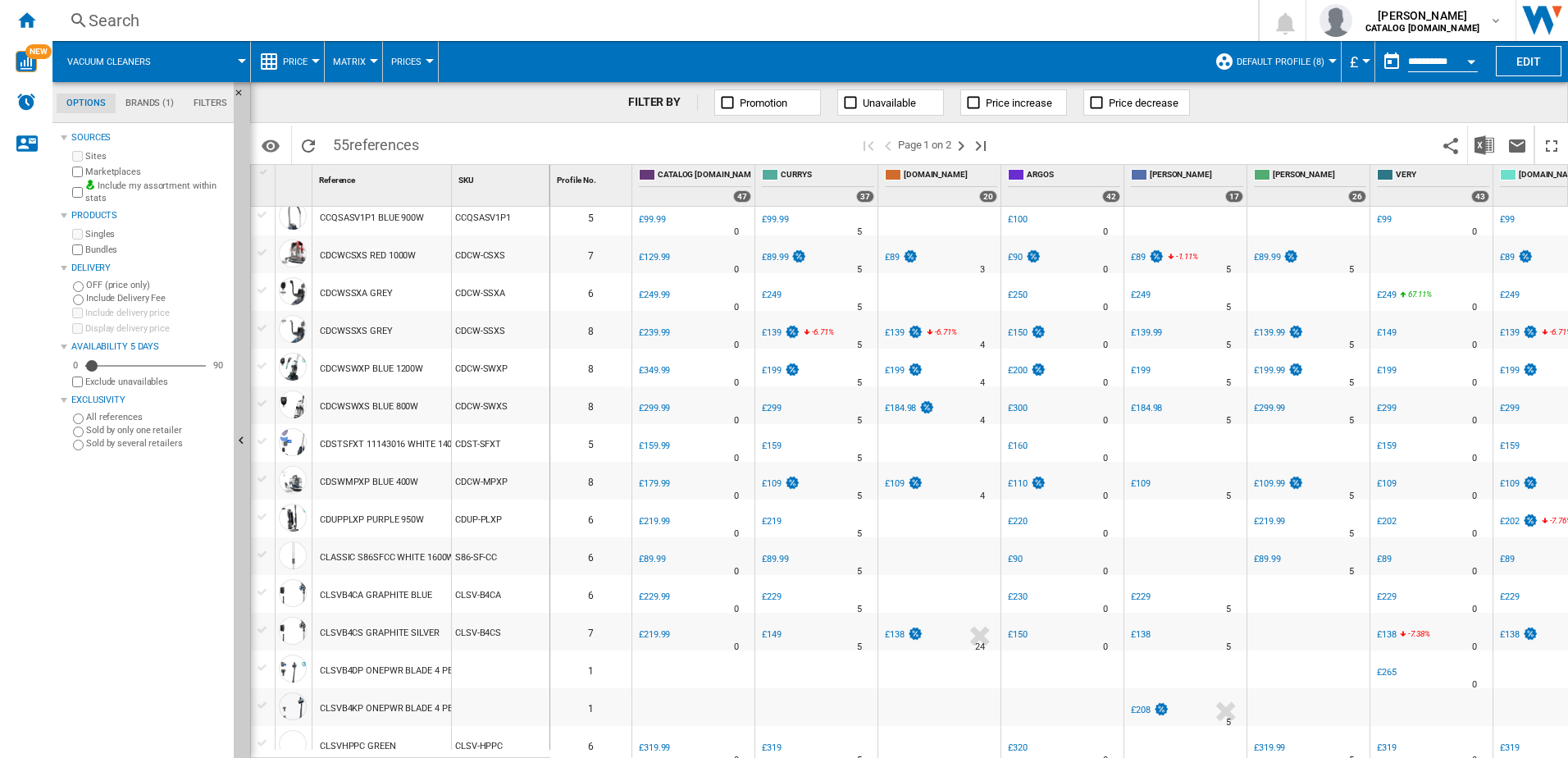
scroll to position [0, 0]
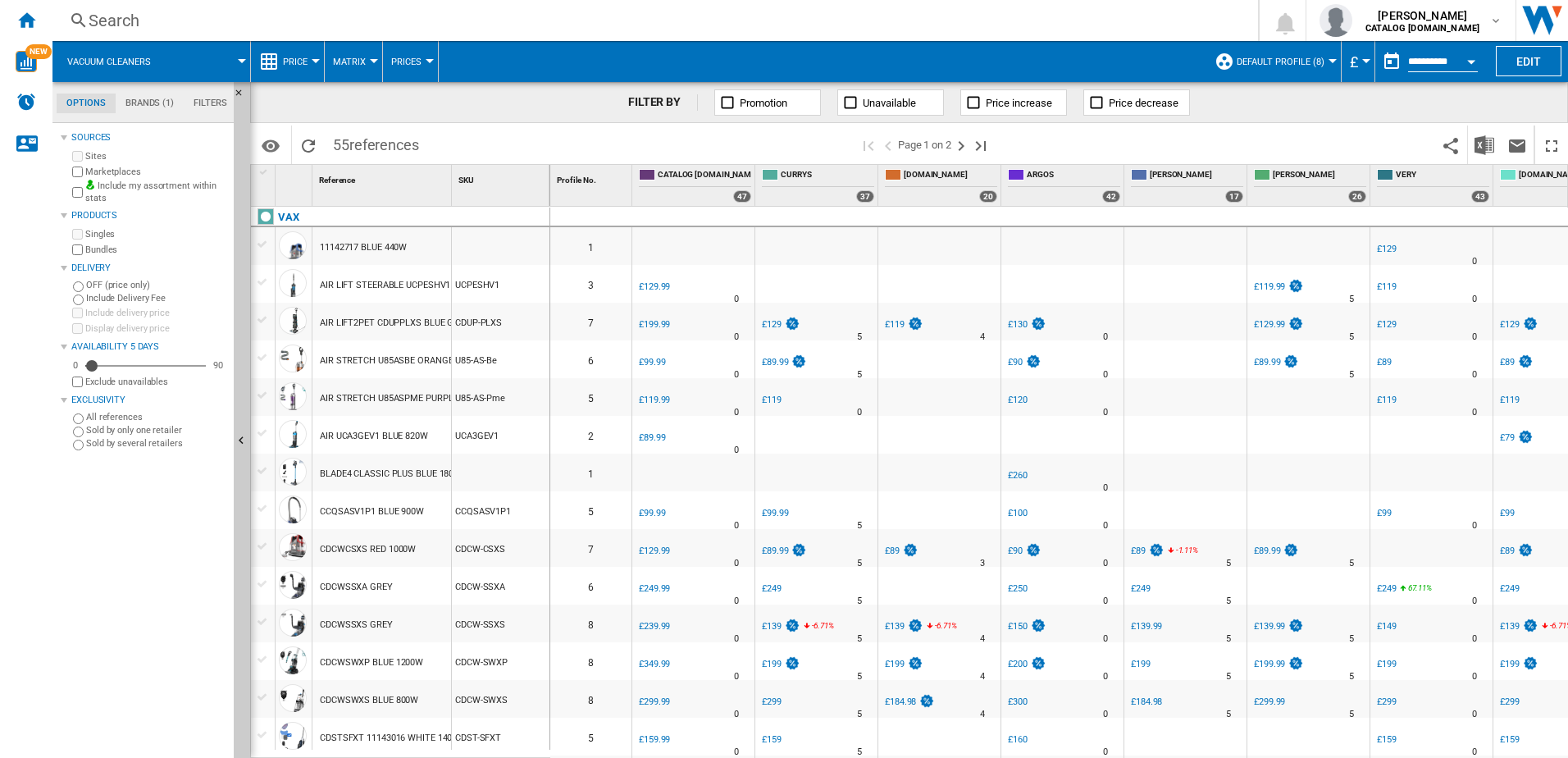
click at [390, 362] on div "AIR STRETCH U85ASBE ORANGE 820W" at bounding box center [398, 361] width 158 height 38
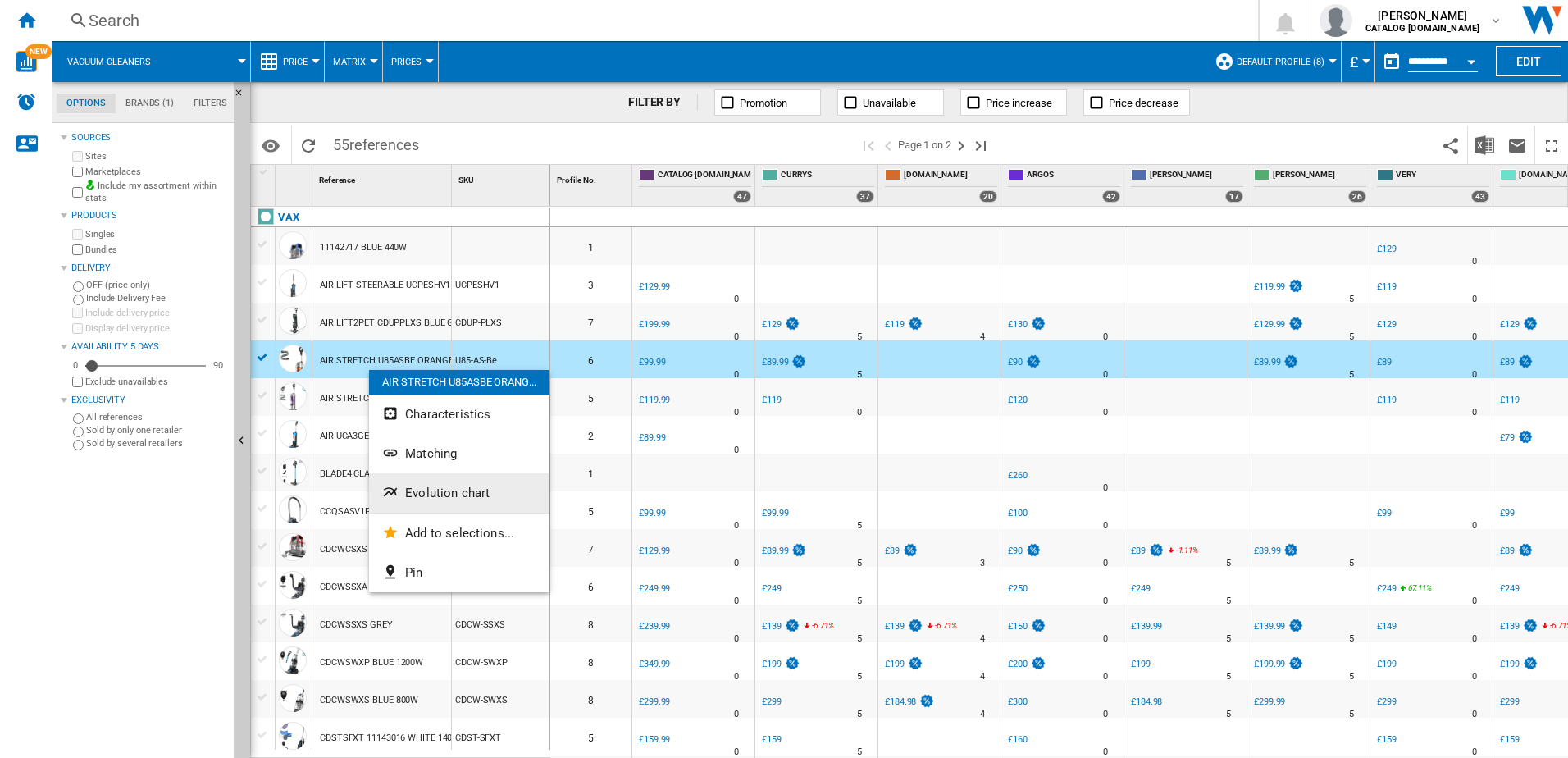
click at [443, 489] on span "Evolution chart" at bounding box center [447, 493] width 85 height 15
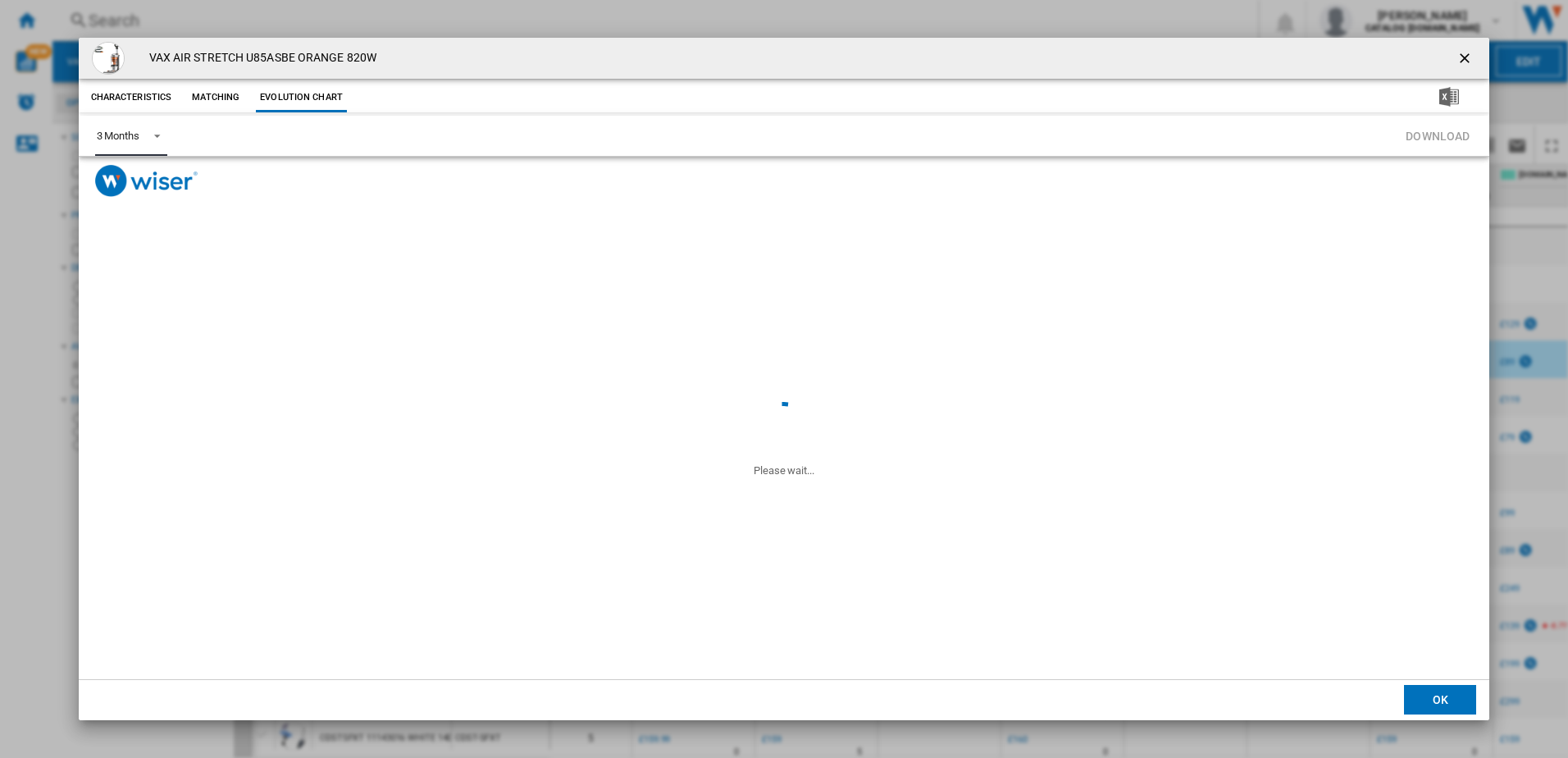
click at [130, 141] on div "3 Months" at bounding box center [119, 135] width 43 height 13
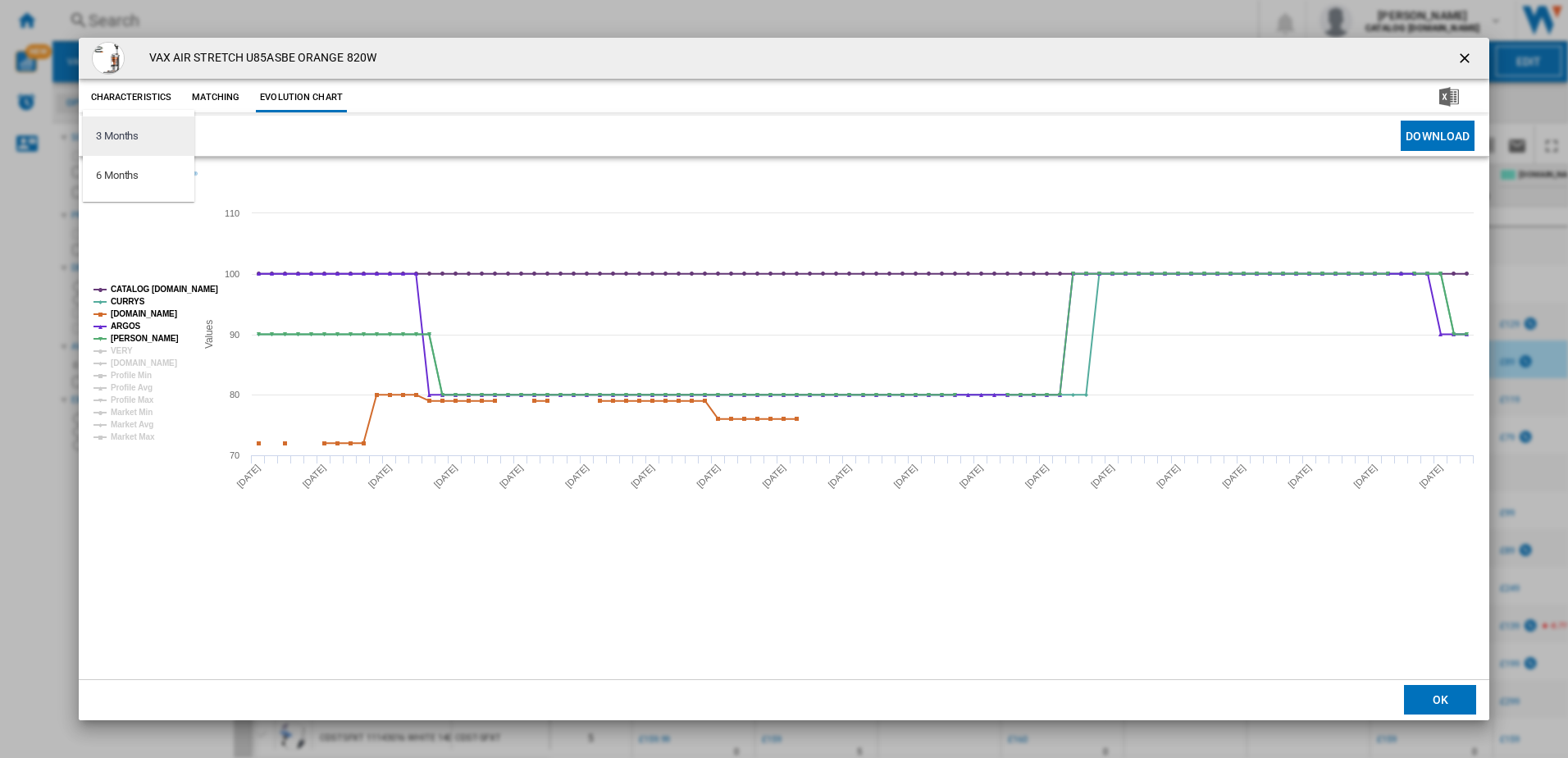
click at [160, 134] on md-option "3 Months" at bounding box center [138, 136] width 112 height 40
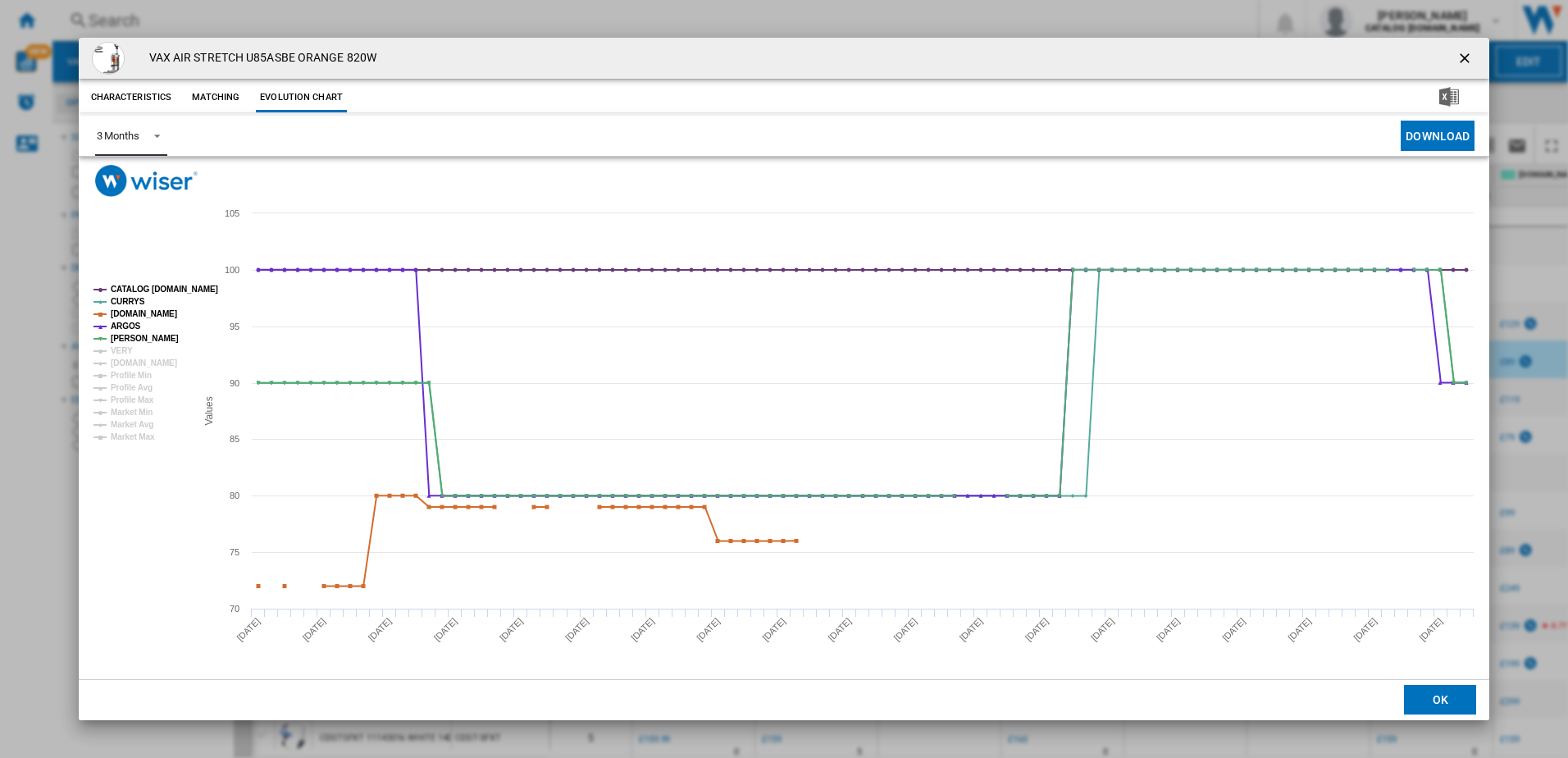
click at [145, 174] on img "Product popup" at bounding box center [147, 181] width 103 height 32
click at [132, 138] on div "3 Months" at bounding box center [119, 135] width 43 height 13
click at [135, 179] on div "6 Months" at bounding box center [118, 175] width 43 height 15
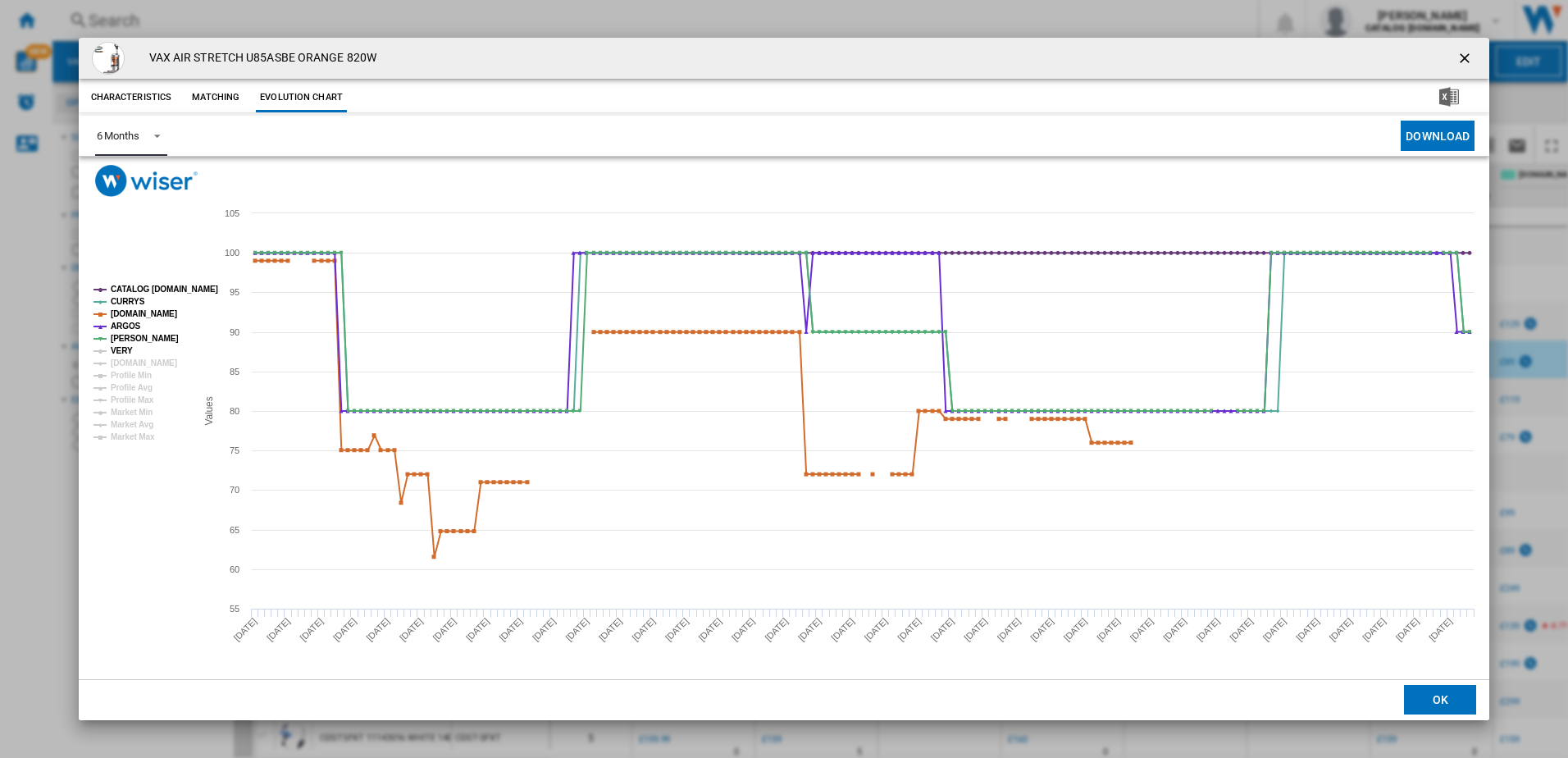
click at [125, 352] on tspan "VERY" at bounding box center [121, 350] width 22 height 9
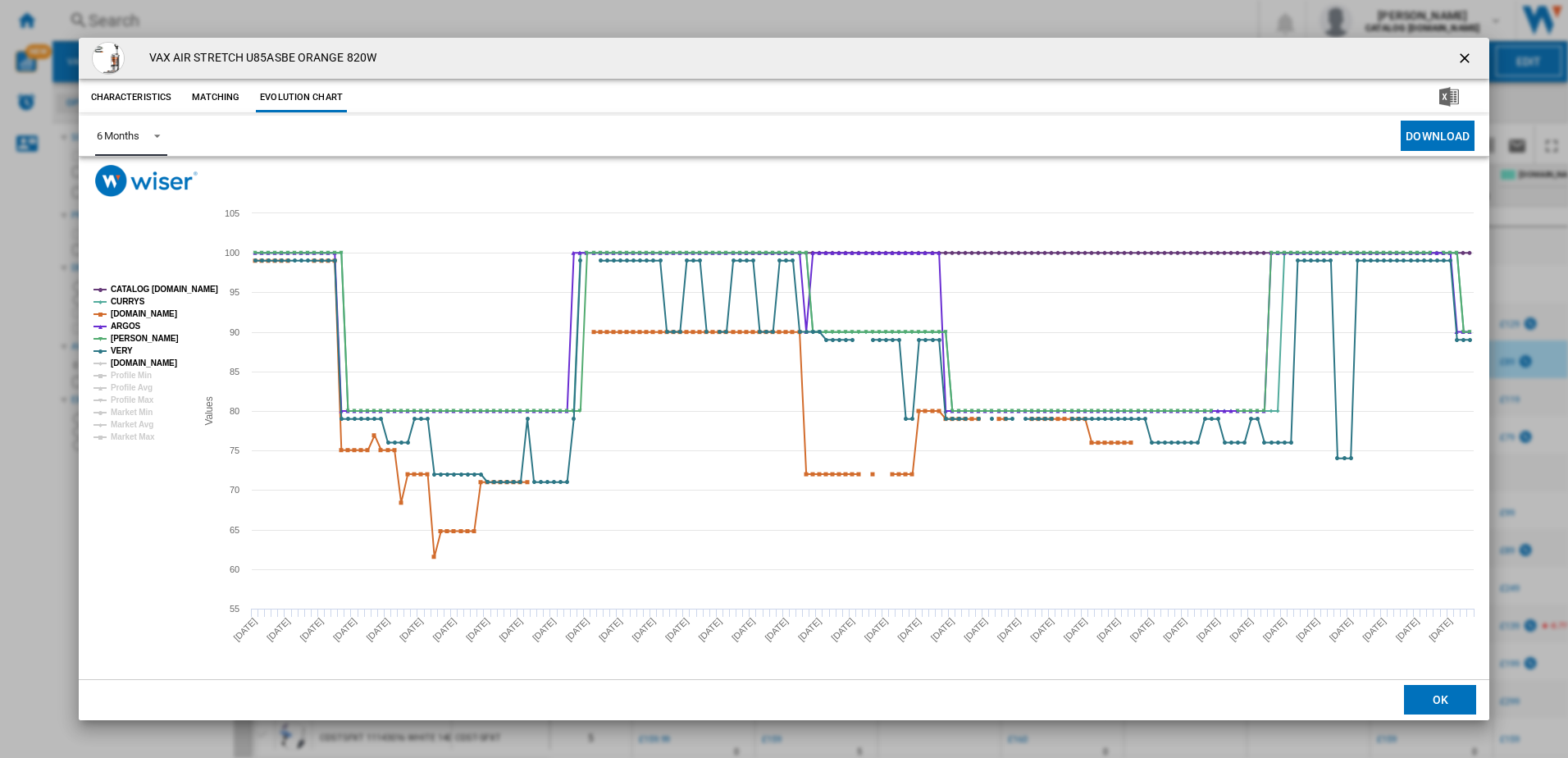
click at [125, 361] on tspan "[DOMAIN_NAME]" at bounding box center [144, 362] width 66 height 9
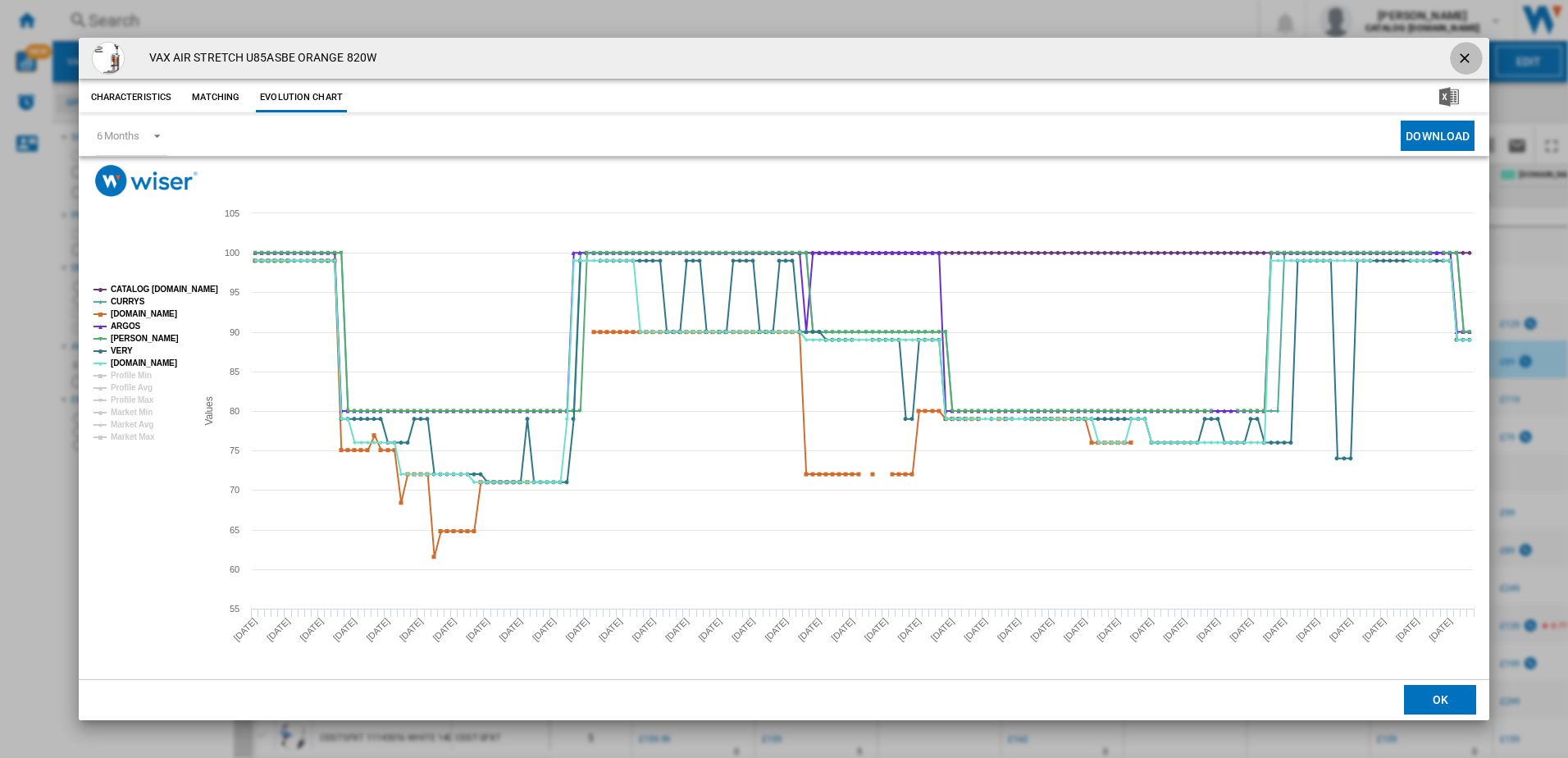
click at [1469, 55] on ng-md-icon "getI18NText('BUTTONS.CLOSE_DIALOG')" at bounding box center [1466, 59] width 19 height 19
